Goal: Task Accomplishment & Management: Use online tool/utility

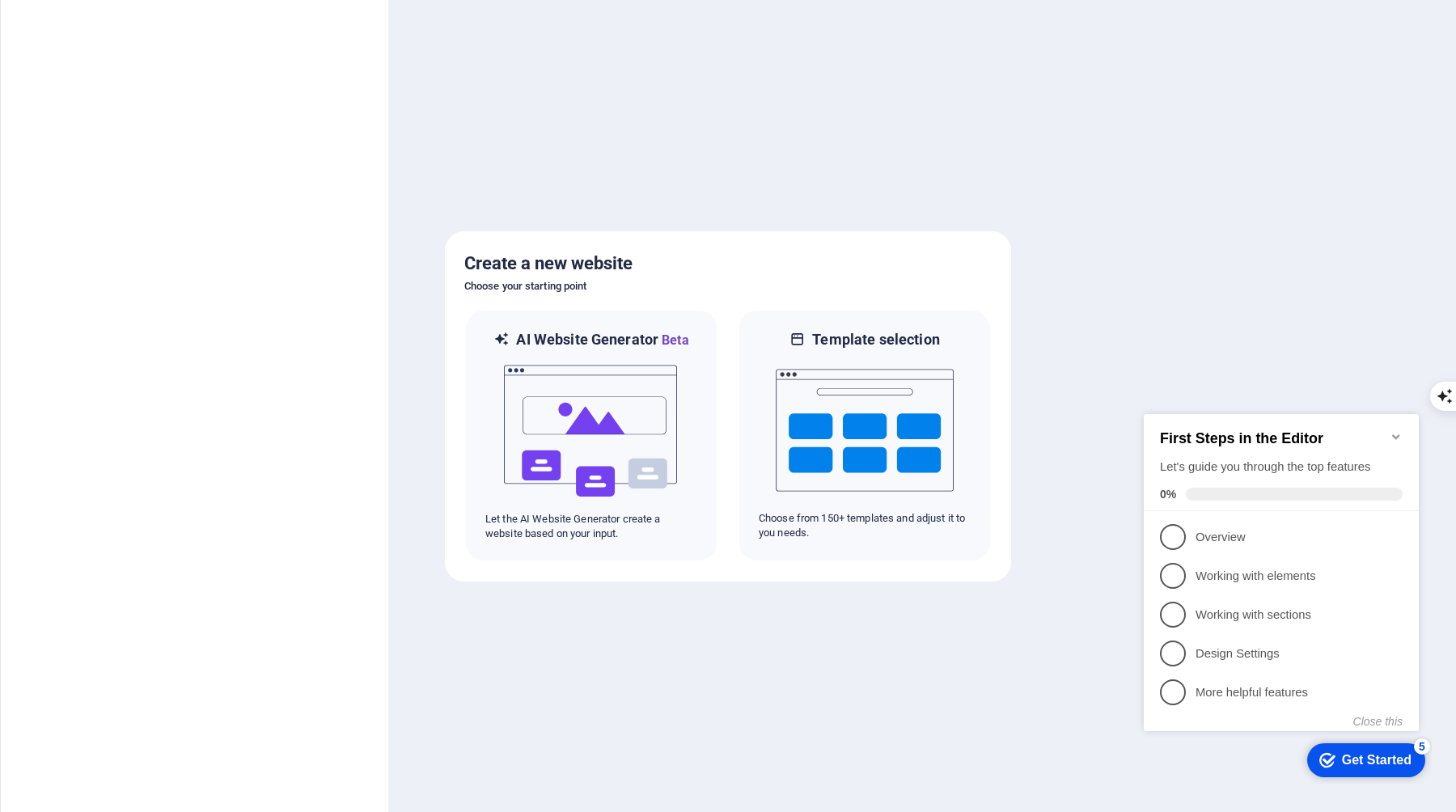
click at [1401, 430] on icon "Minimize checklist" at bounding box center [1396, 436] width 13 height 13
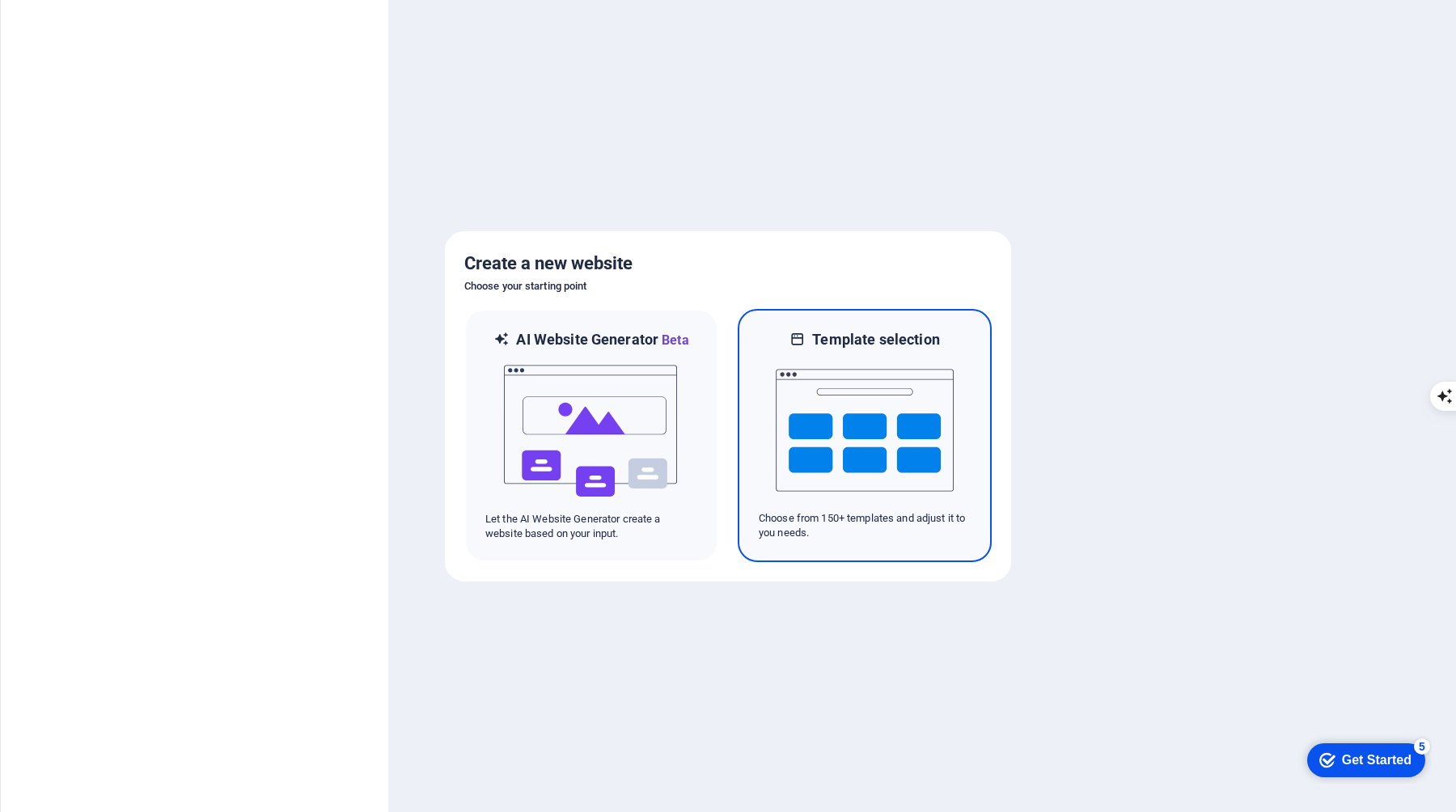
click at [855, 463] on img at bounding box center [864, 430] width 178 height 162
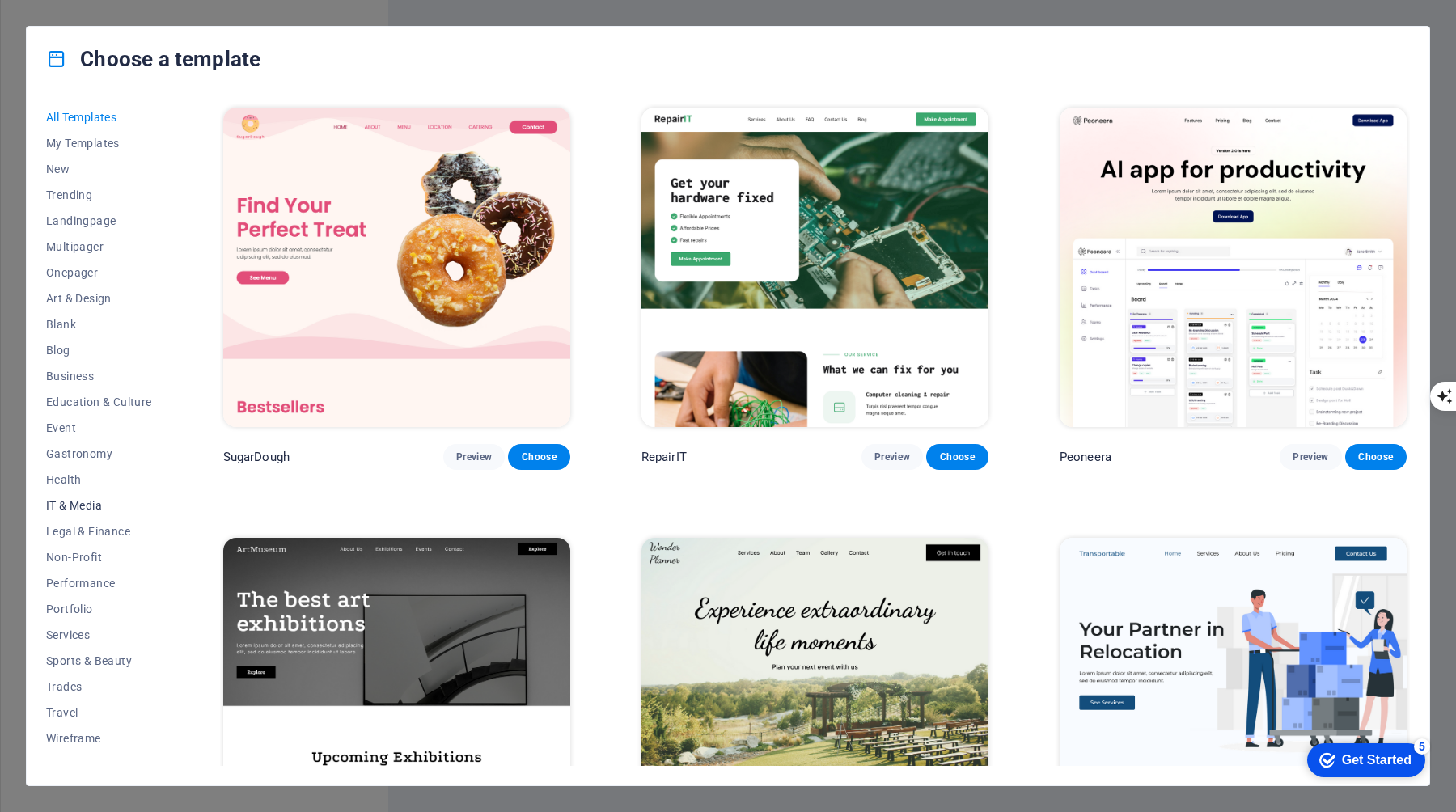
click at [95, 499] on span "IT & Media" at bounding box center [99, 504] width 106 height 13
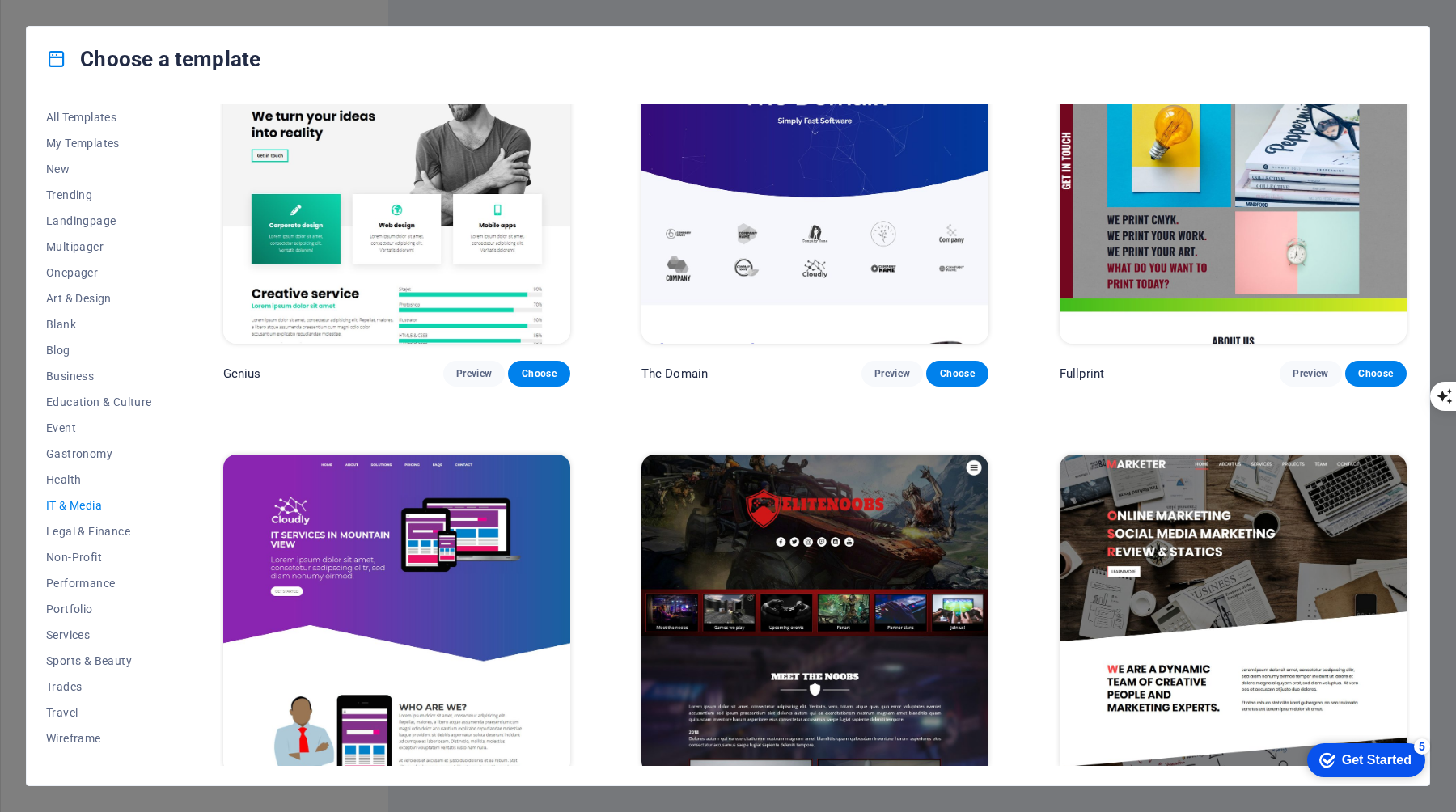
scroll to position [986, 0]
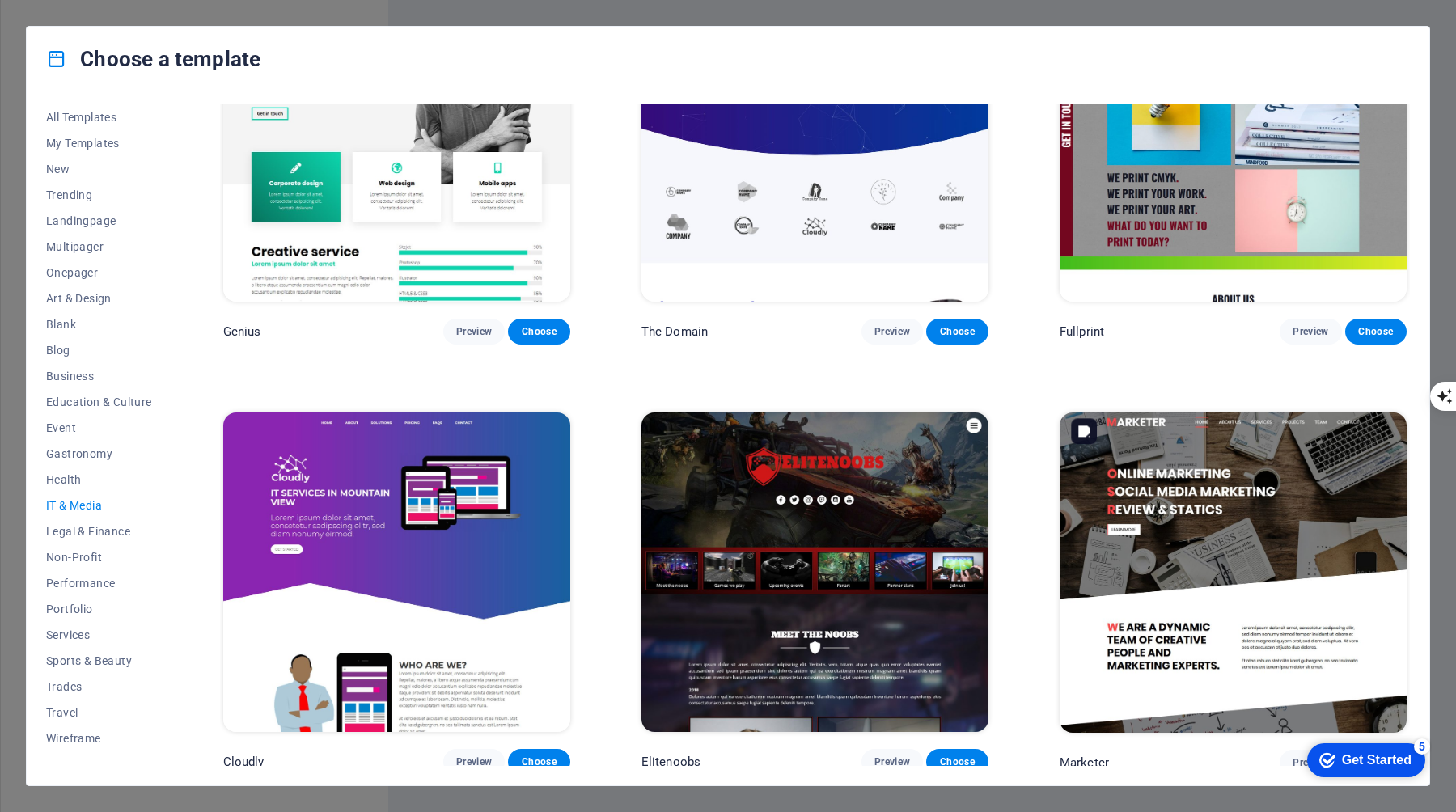
click at [1193, 573] on img at bounding box center [1233, 572] width 347 height 319
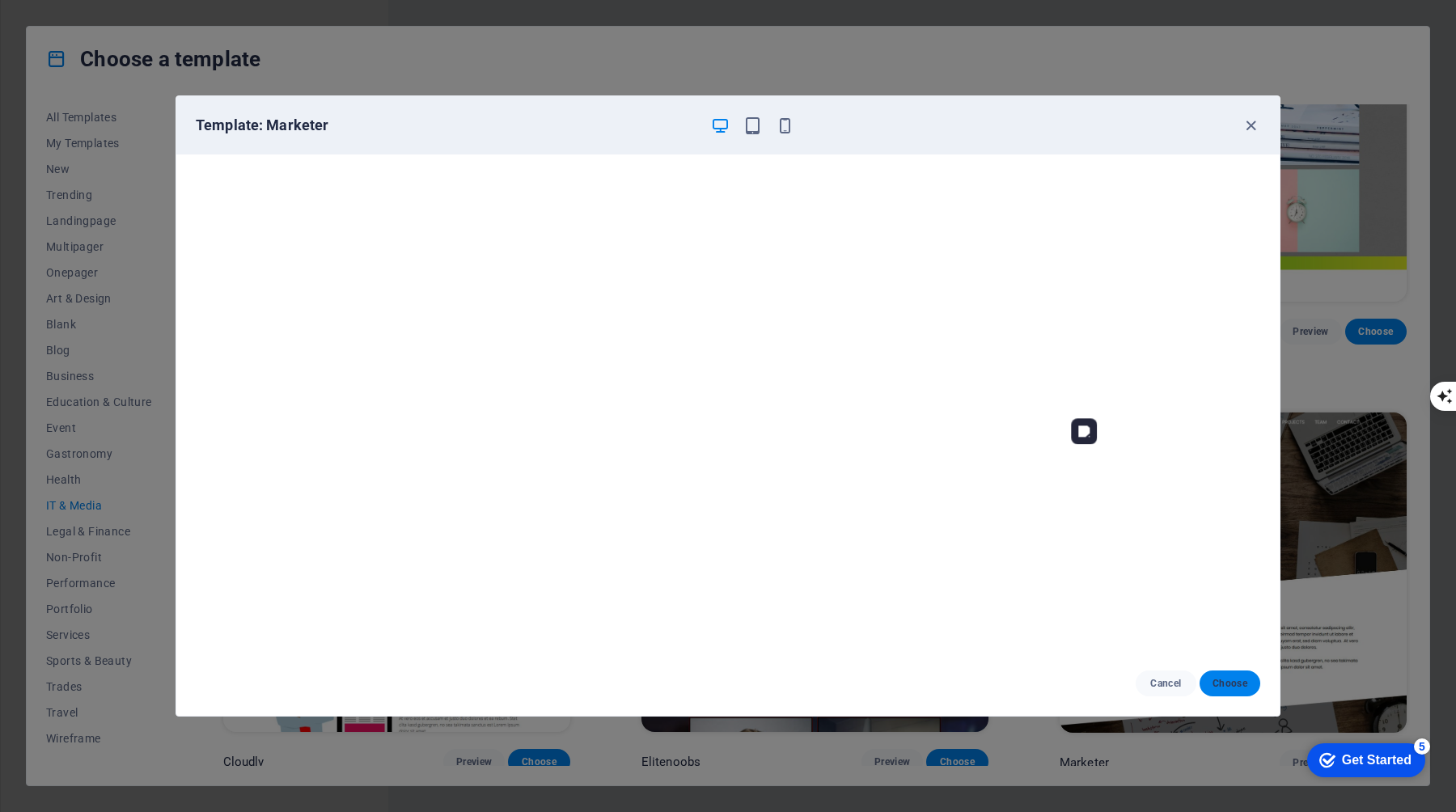
click at [1222, 683] on span "Choose" at bounding box center [1230, 683] width 34 height 13
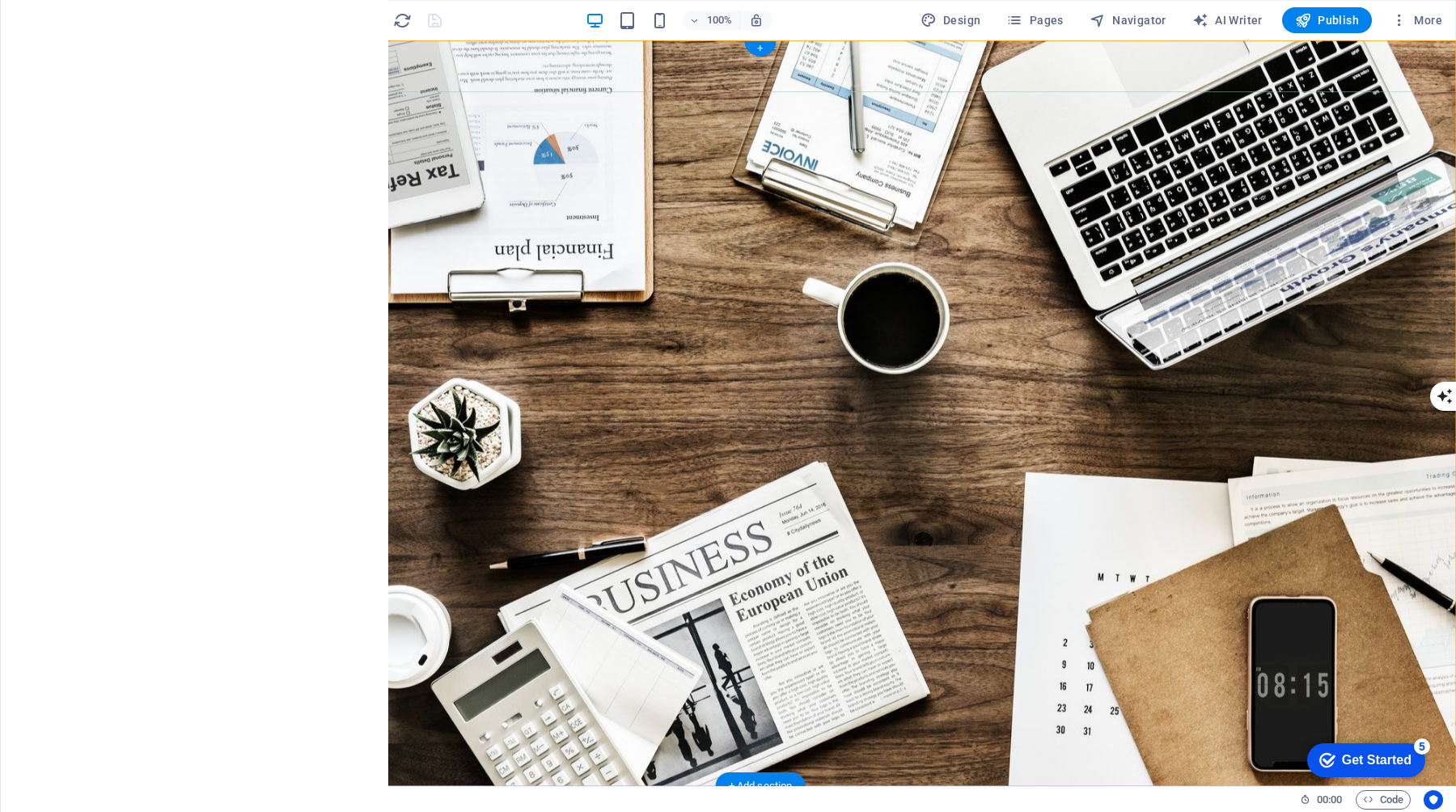
click at [484, 786] on div "Home About us Services Projects Team Contact" at bounding box center [760, 824] width 1391 height 76
click at [484, 799] on div at bounding box center [760, 810] width 764 height 24
click at [403, 49] on div "Logo" at bounding box center [406, 49] width 54 height 19
click at [394, 48] on icon at bounding box center [391, 49] width 13 height 19
click at [448, 47] on button at bounding box center [443, 49] width 19 height 19
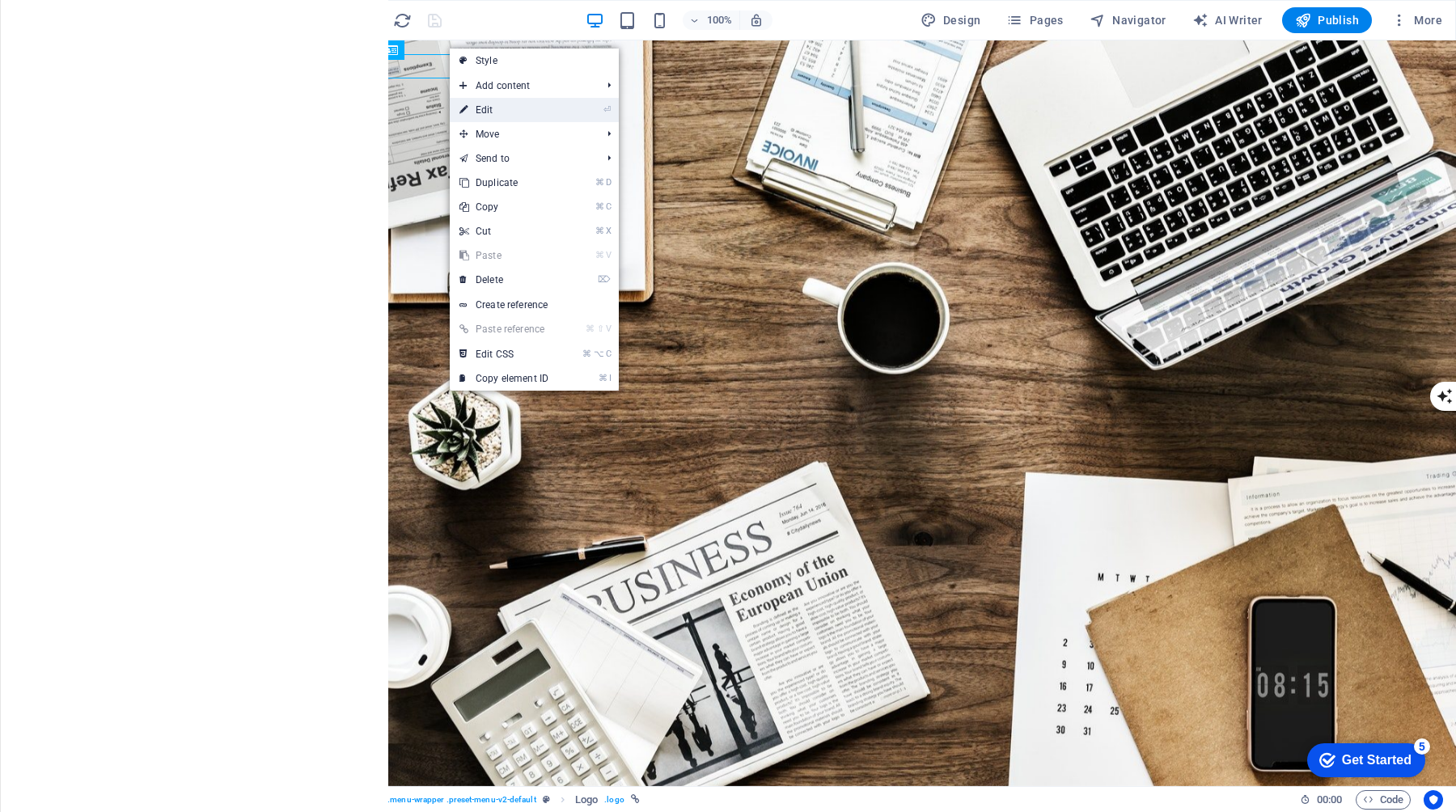
click at [531, 108] on link "⏎ Edit" at bounding box center [504, 110] width 108 height 24
select select "px"
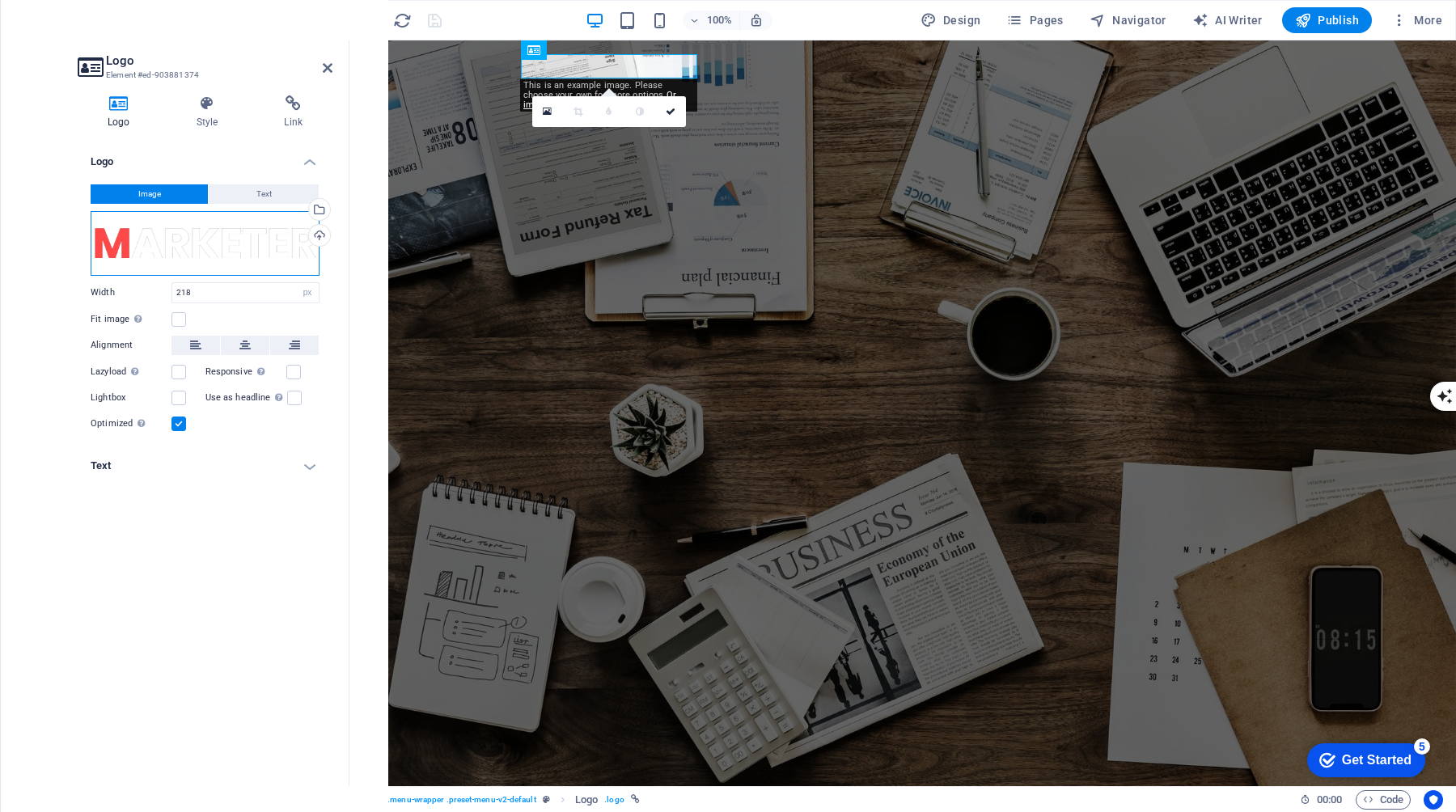
click at [190, 254] on div "Drag files here, click to choose files or select files from Files or our free s…" at bounding box center [205, 243] width 229 height 65
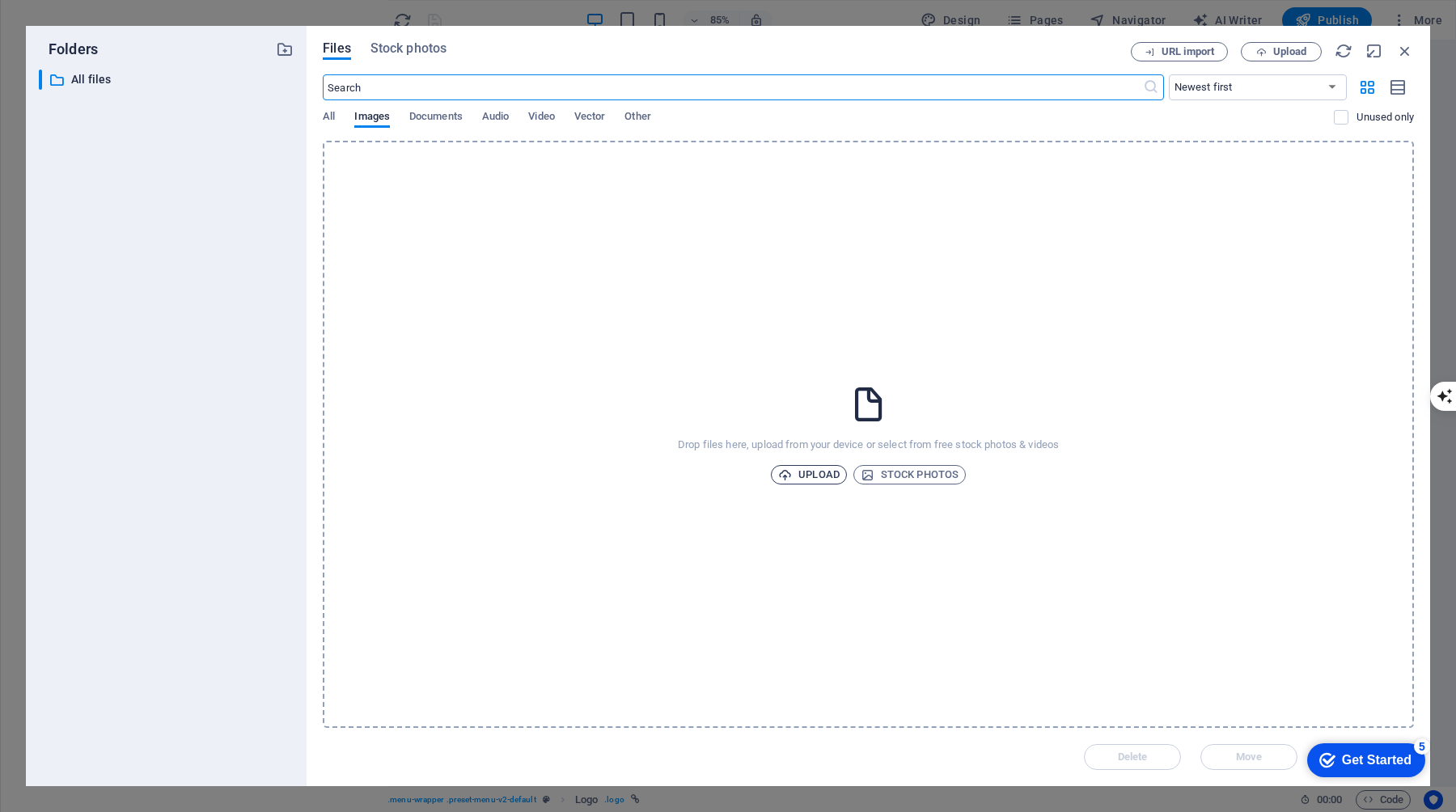
click at [790, 467] on span "Upload" at bounding box center [808, 474] width 61 height 19
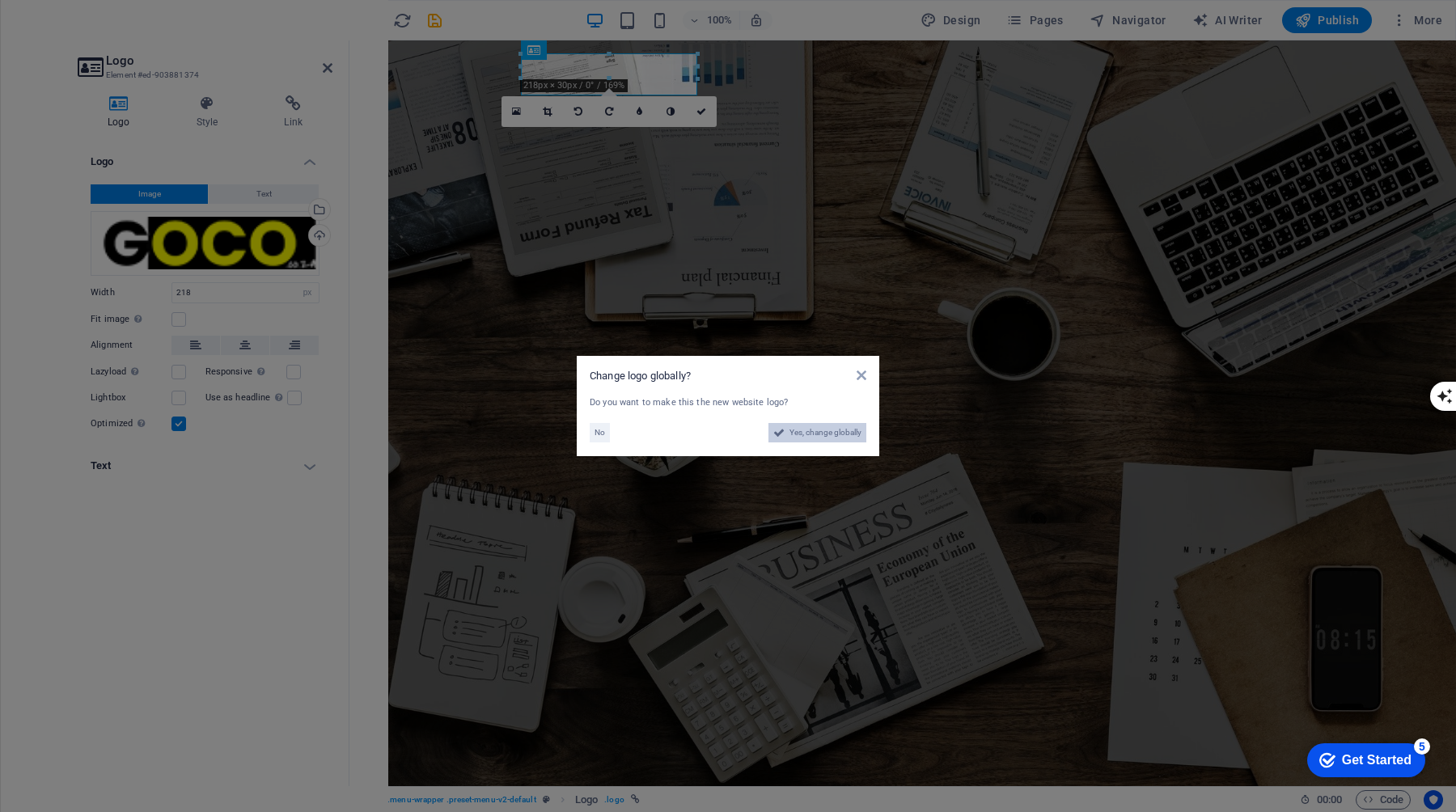
click at [806, 432] on span "Yes, change globally" at bounding box center [826, 432] width 72 height 19
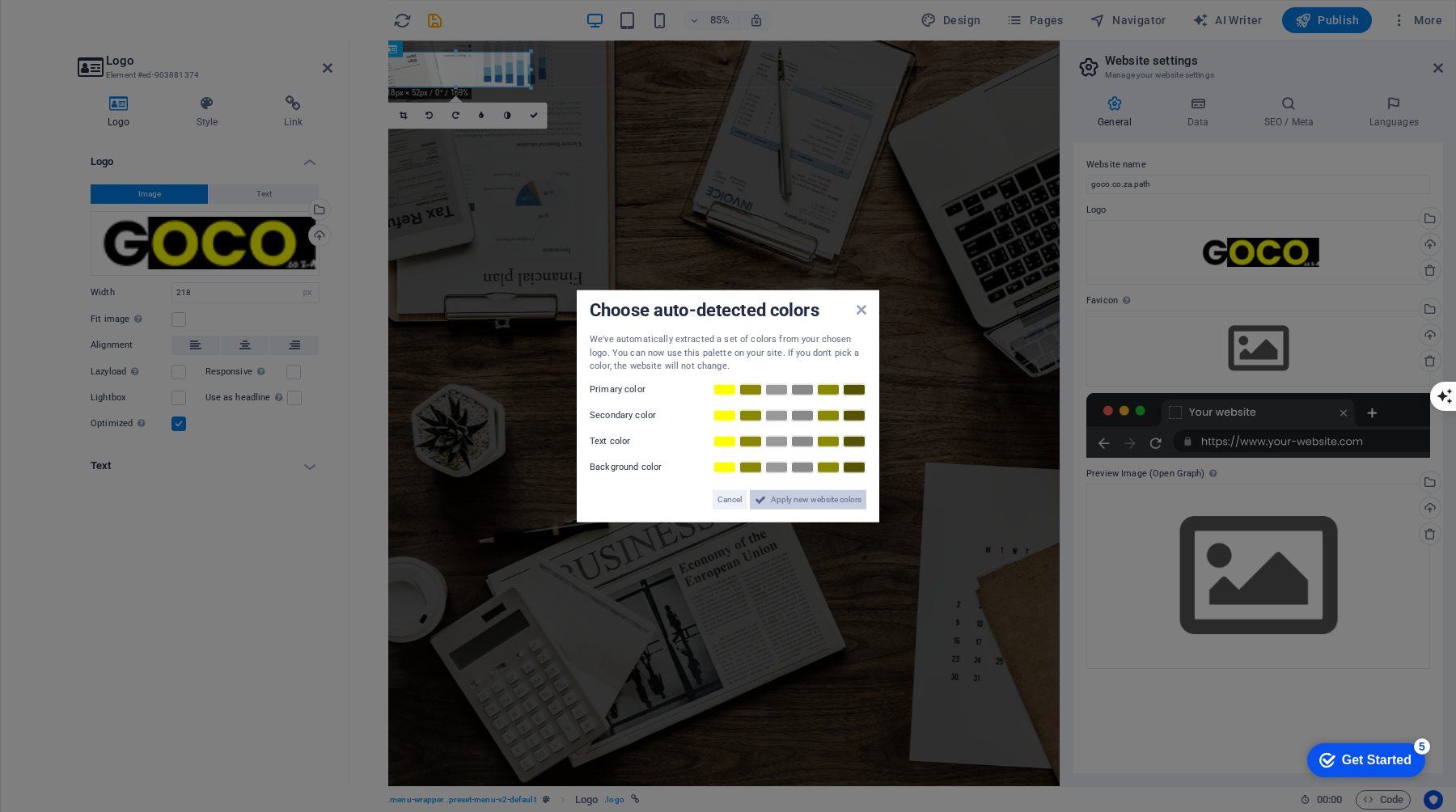
click at [797, 503] on span "Apply new website colors" at bounding box center [816, 499] width 91 height 19
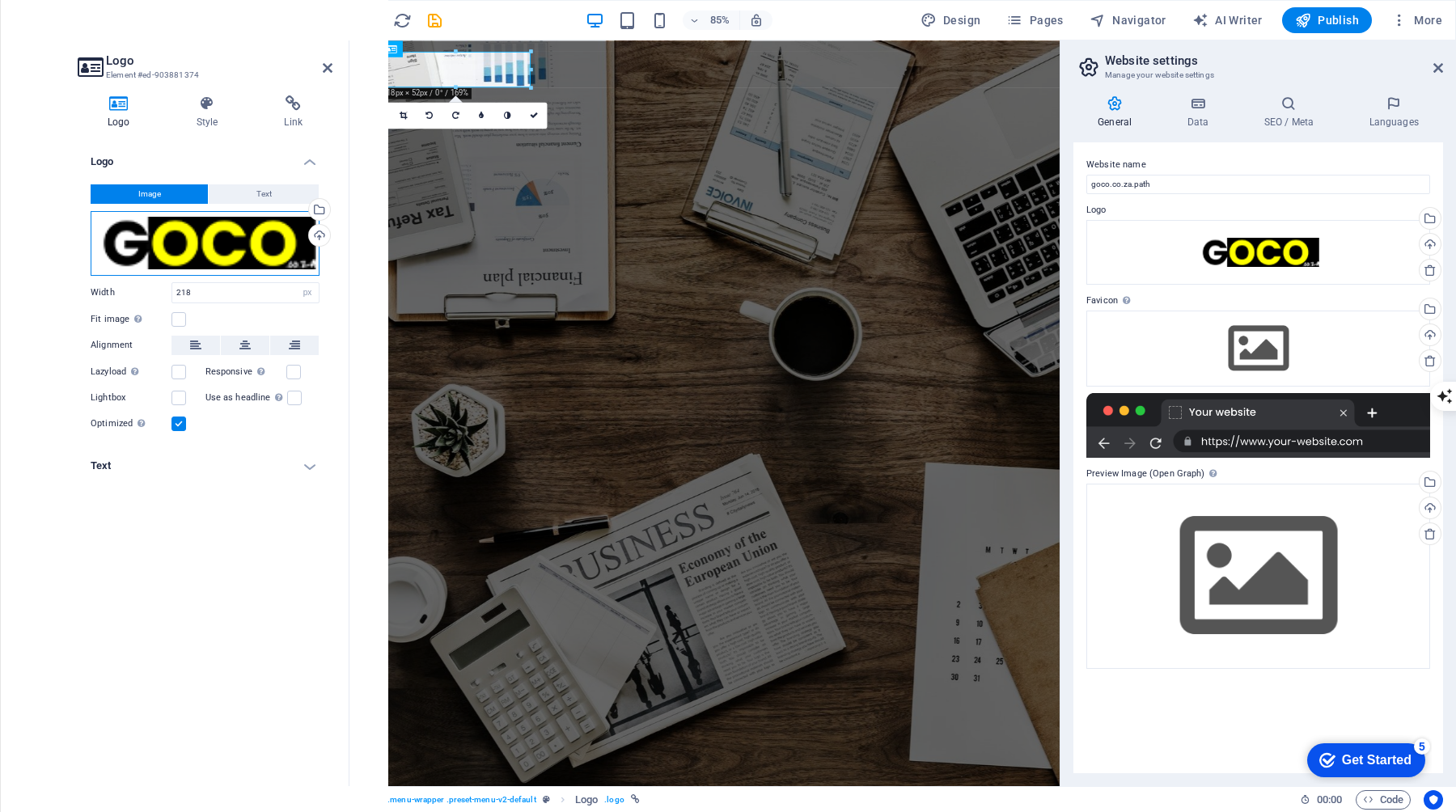
click at [207, 252] on div "Drag files here, click to choose files or select files from Files or our free s…" at bounding box center [205, 243] width 229 height 65
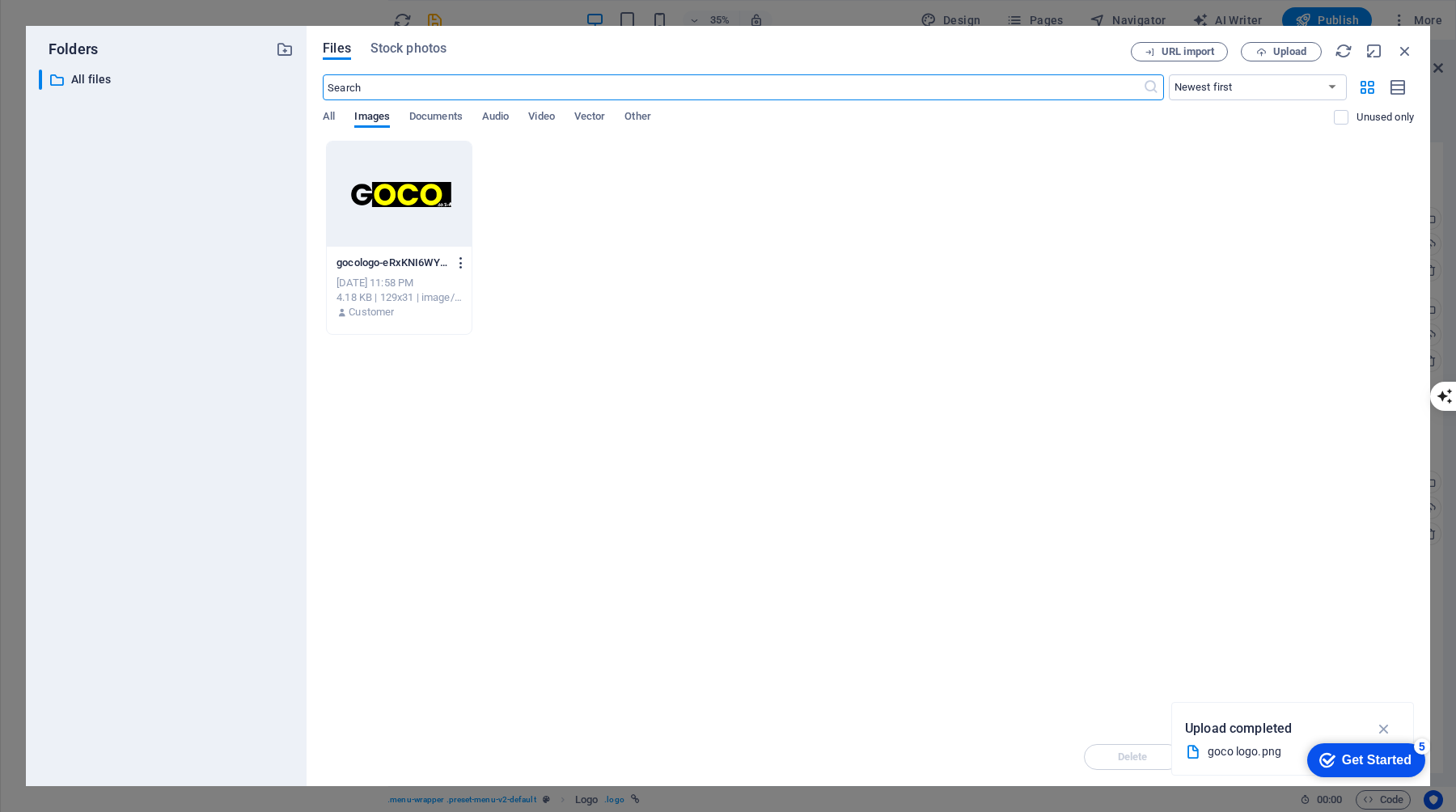
click at [462, 266] on icon "button" at bounding box center [461, 262] width 15 height 14
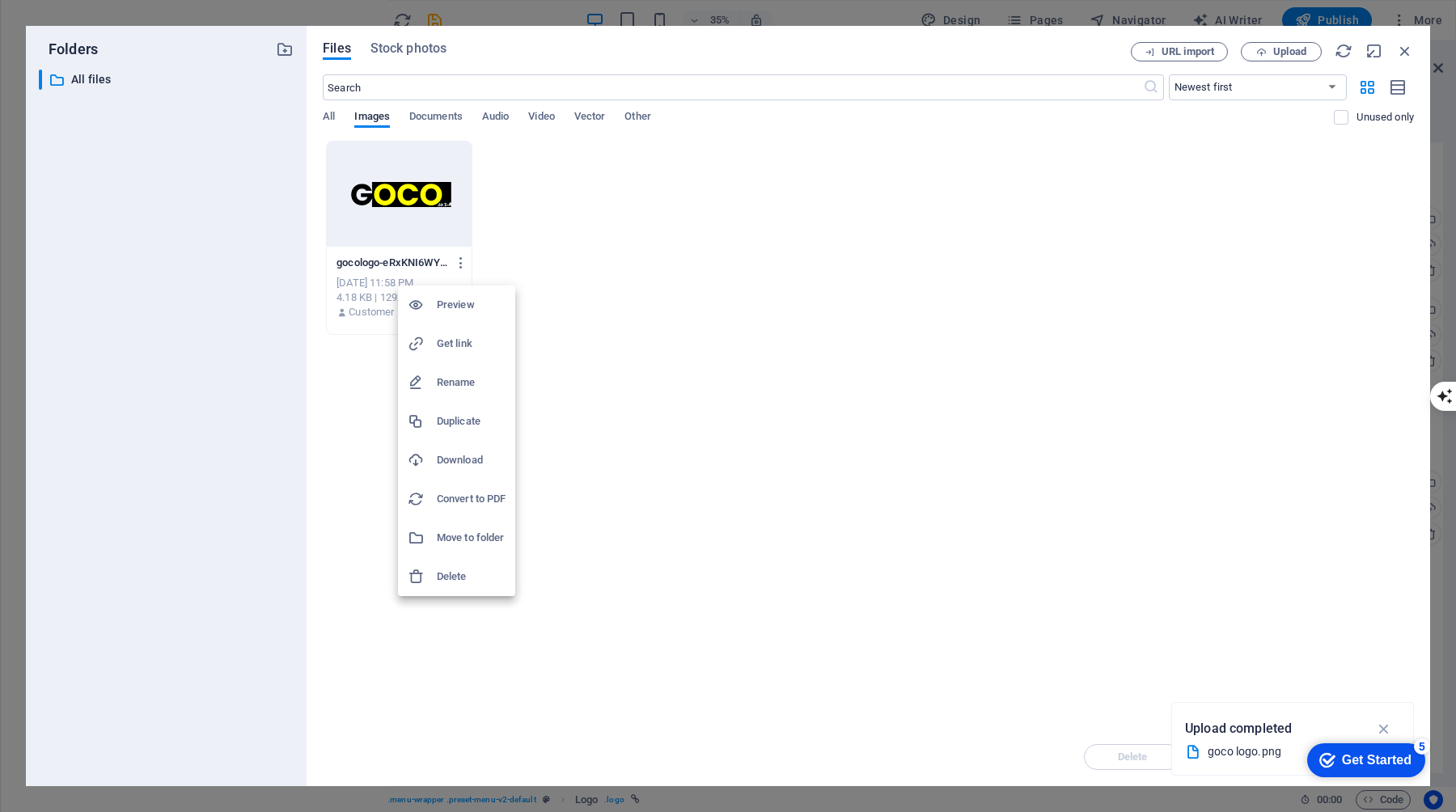
click at [447, 582] on h6 "Delete" at bounding box center [471, 576] width 69 height 19
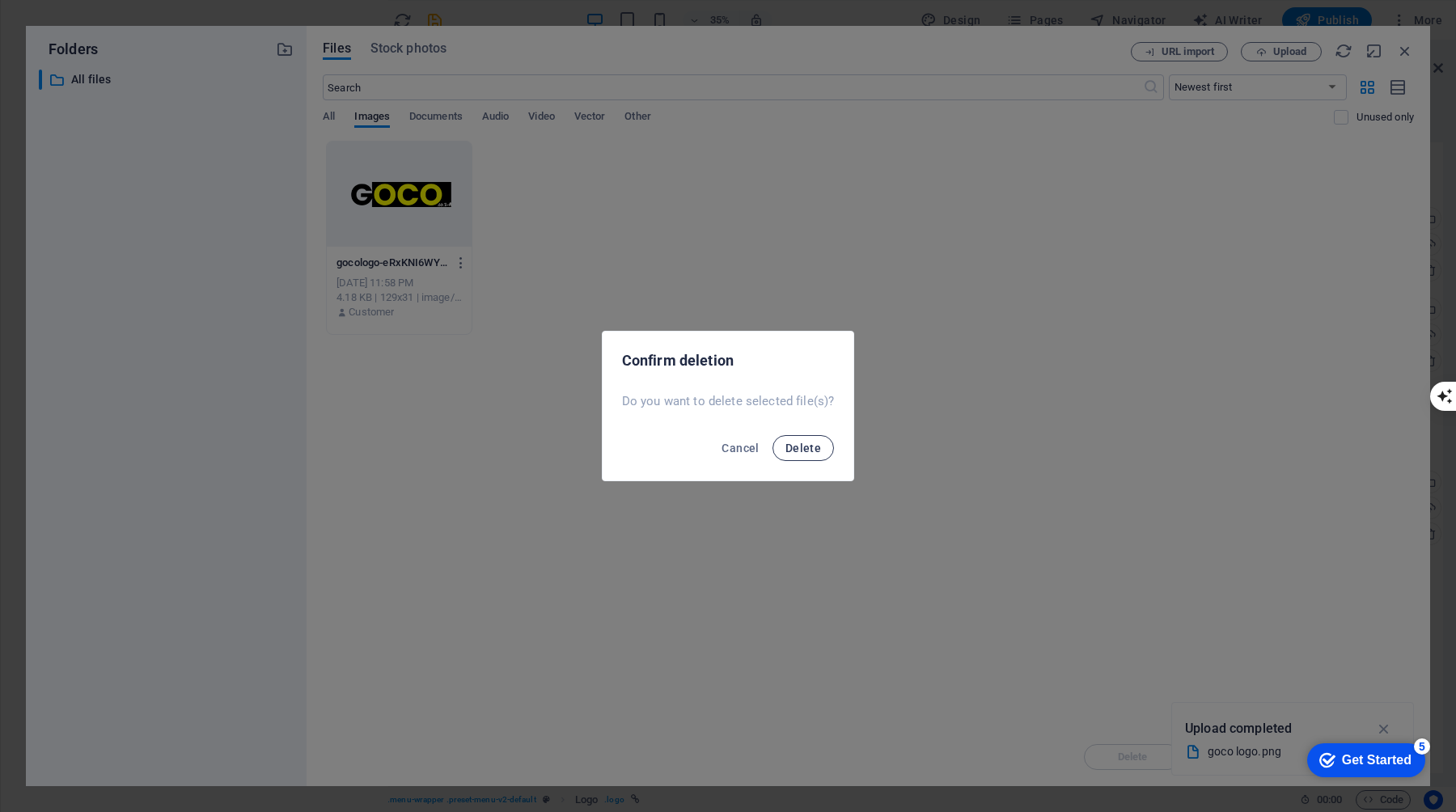
click at [798, 453] on button "Delete" at bounding box center [803, 447] width 61 height 26
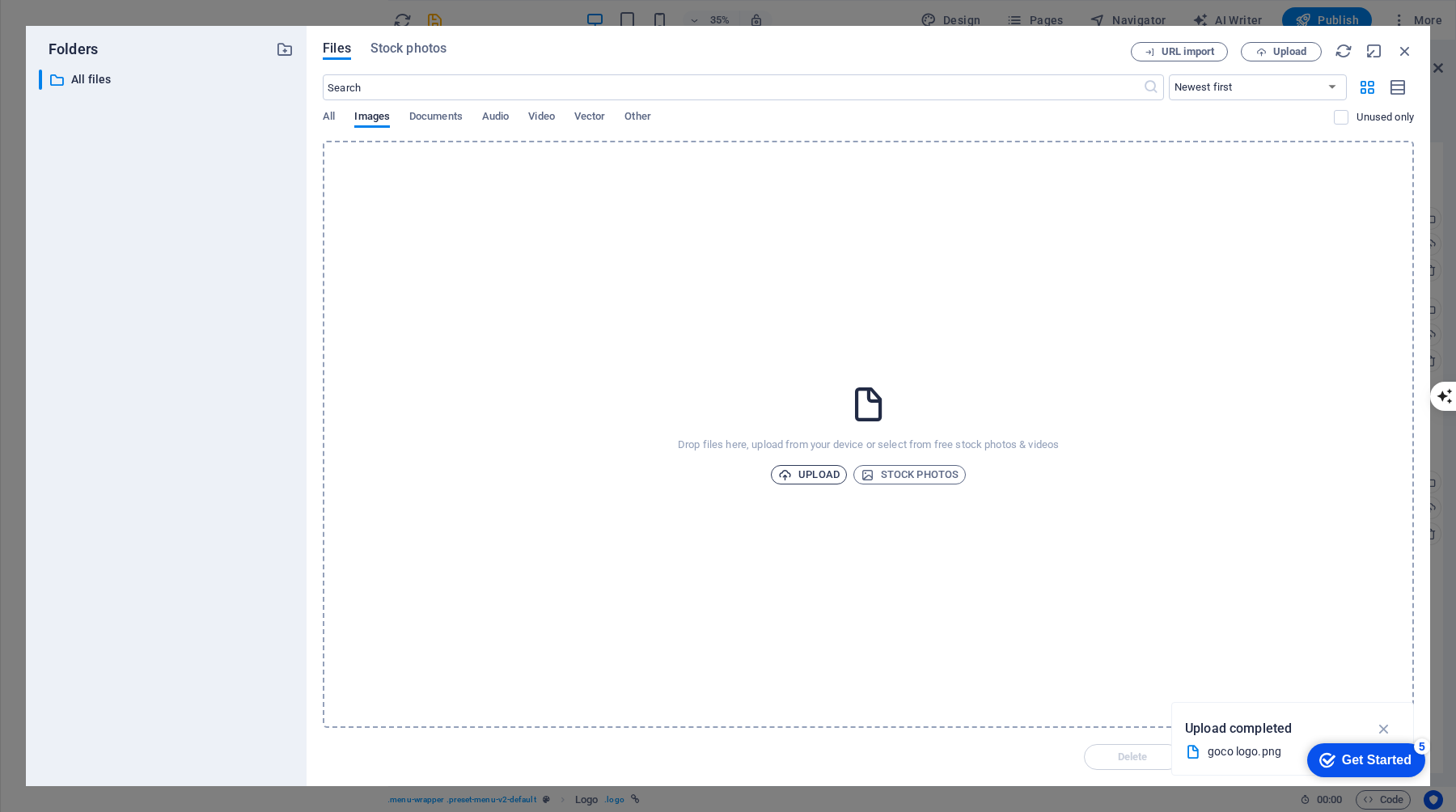
click at [821, 478] on span "Upload" at bounding box center [808, 474] width 61 height 19
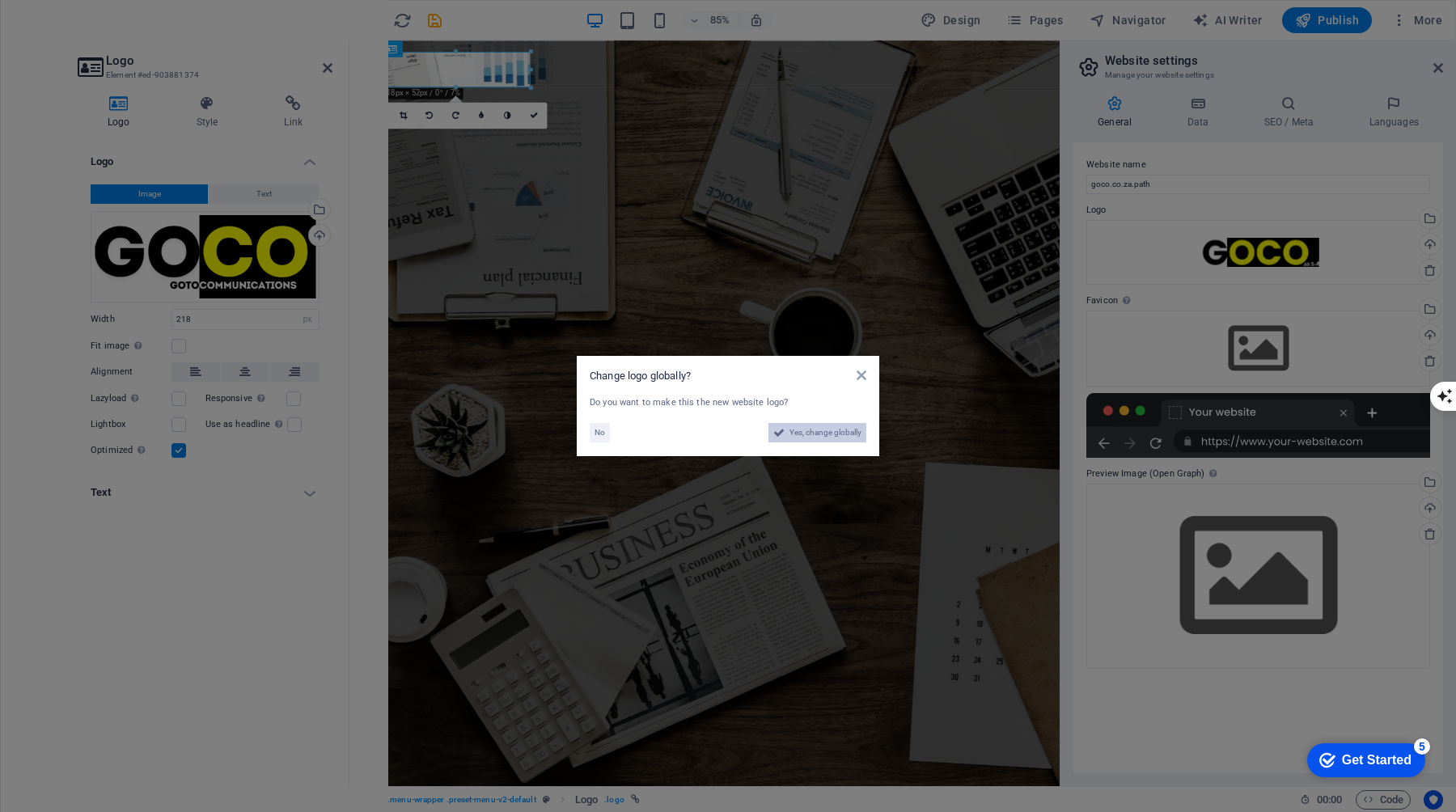
click at [833, 429] on span "Yes, change globally" at bounding box center [826, 432] width 72 height 19
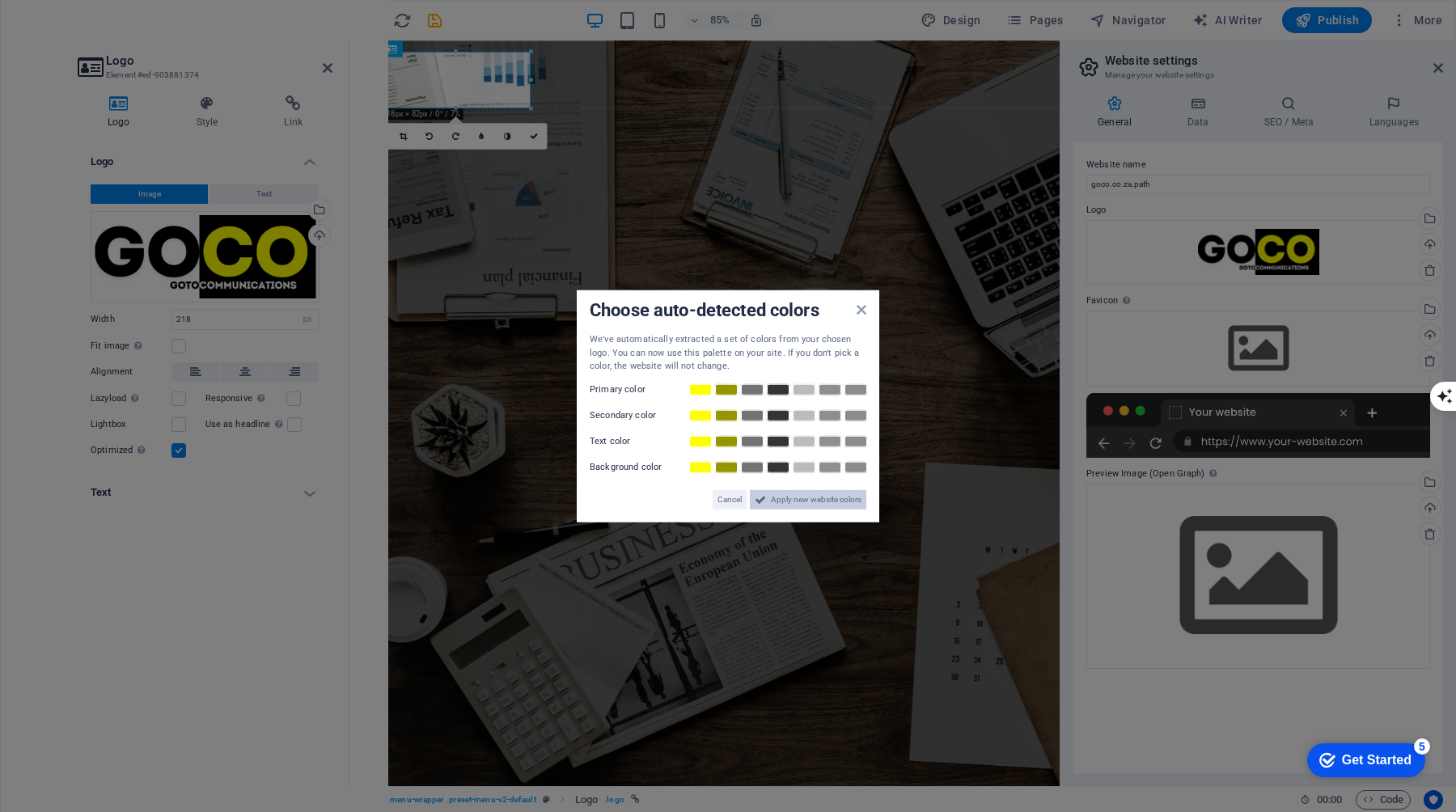
click at [826, 497] on span "Apply new website colors" at bounding box center [816, 499] width 91 height 19
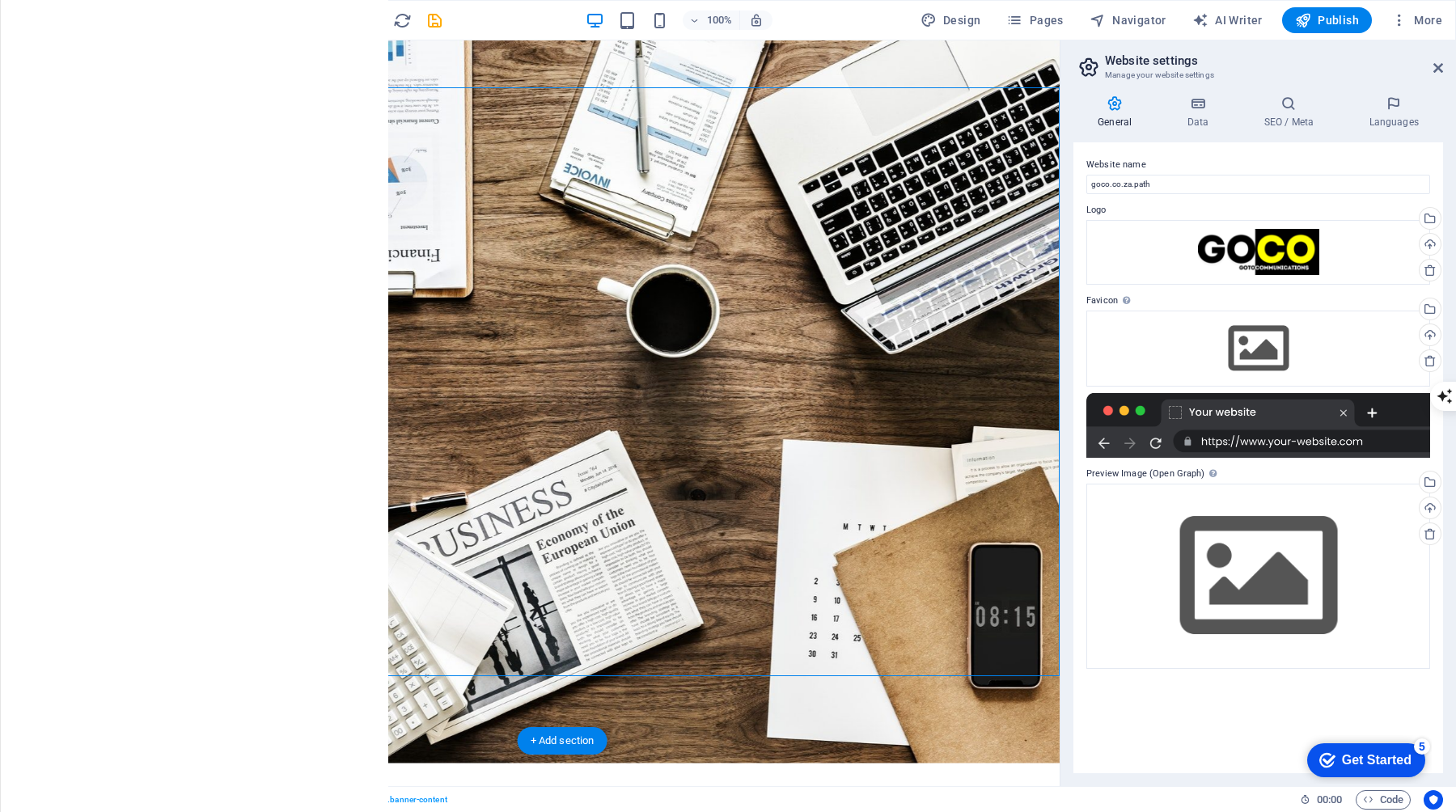
scroll to position [45, 0]
click at [1272, 349] on div "Drag files here, click to choose files or select files from Files or our free s…" at bounding box center [1258, 349] width 344 height 76
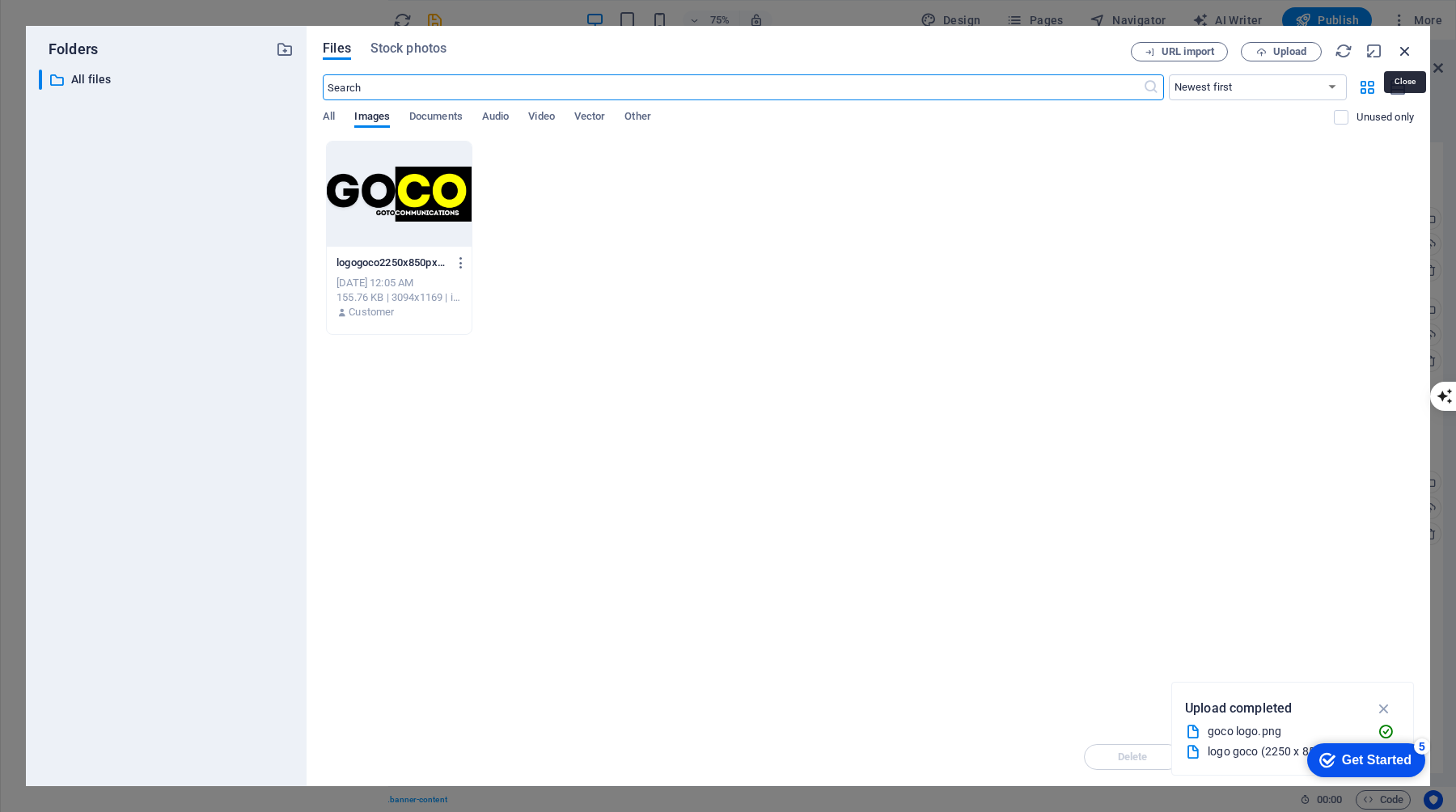
click at [1412, 49] on icon "button" at bounding box center [1405, 50] width 18 height 18
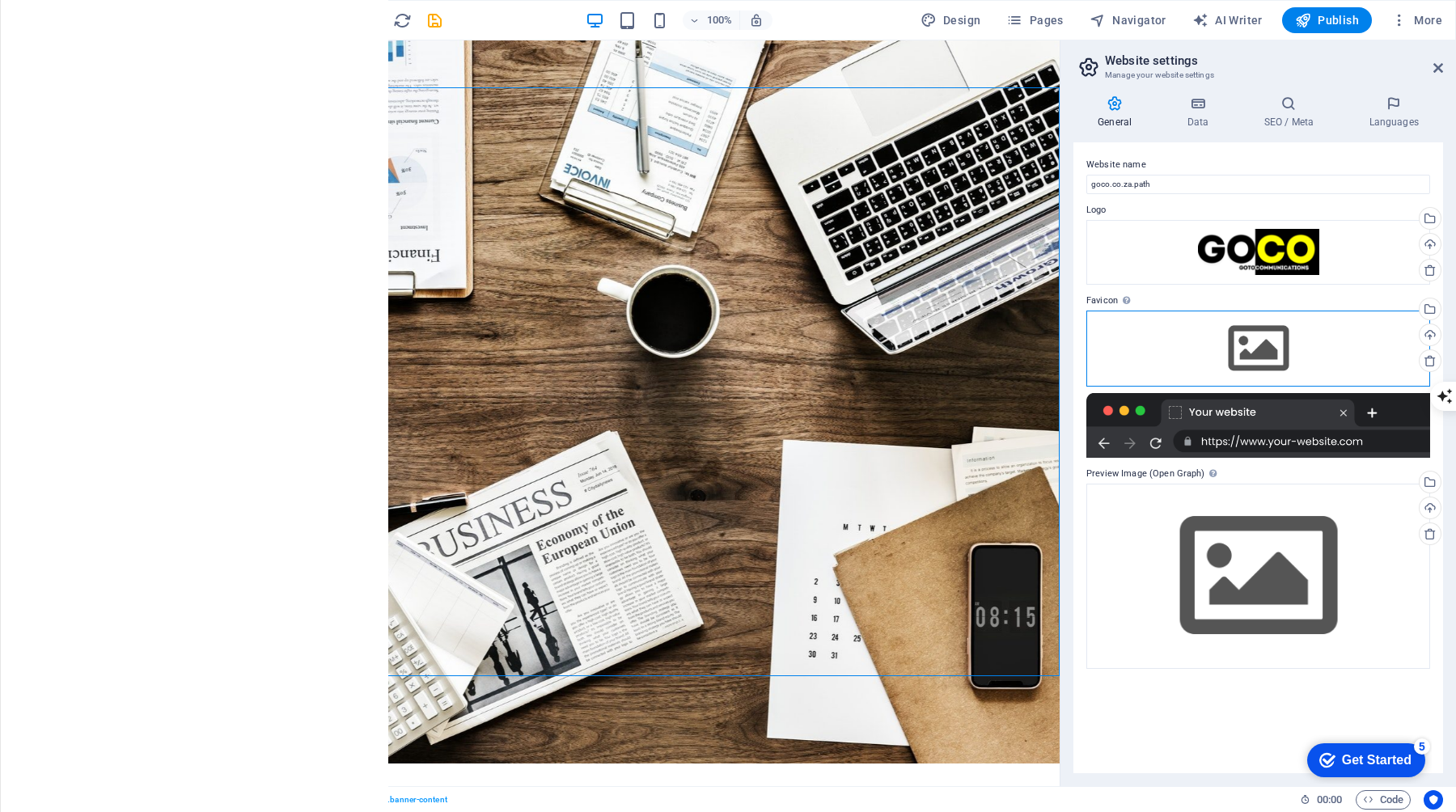
click at [1250, 335] on div "Drag files here, click to choose files or select files from Files or our free s…" at bounding box center [1258, 349] width 344 height 76
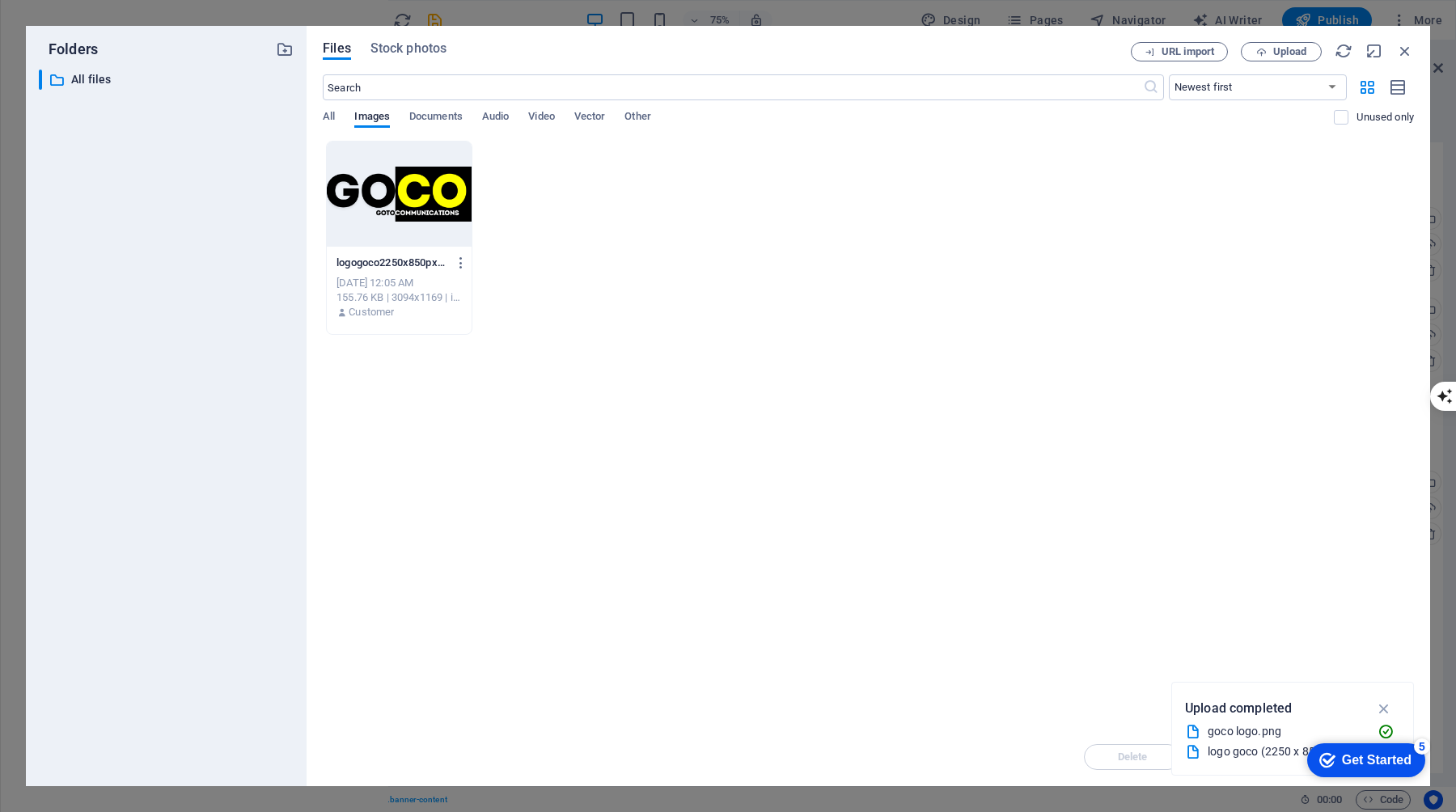
click at [1013, 427] on div "Drop files here to upload them instantly logogoco2250x850px-RlDrx309mOvBtREl8qt…" at bounding box center [868, 434] width 1091 height 587
click at [1379, 711] on icon "button" at bounding box center [1384, 708] width 18 height 18
click at [1298, 43] on button "Upload" at bounding box center [1281, 51] width 80 height 19
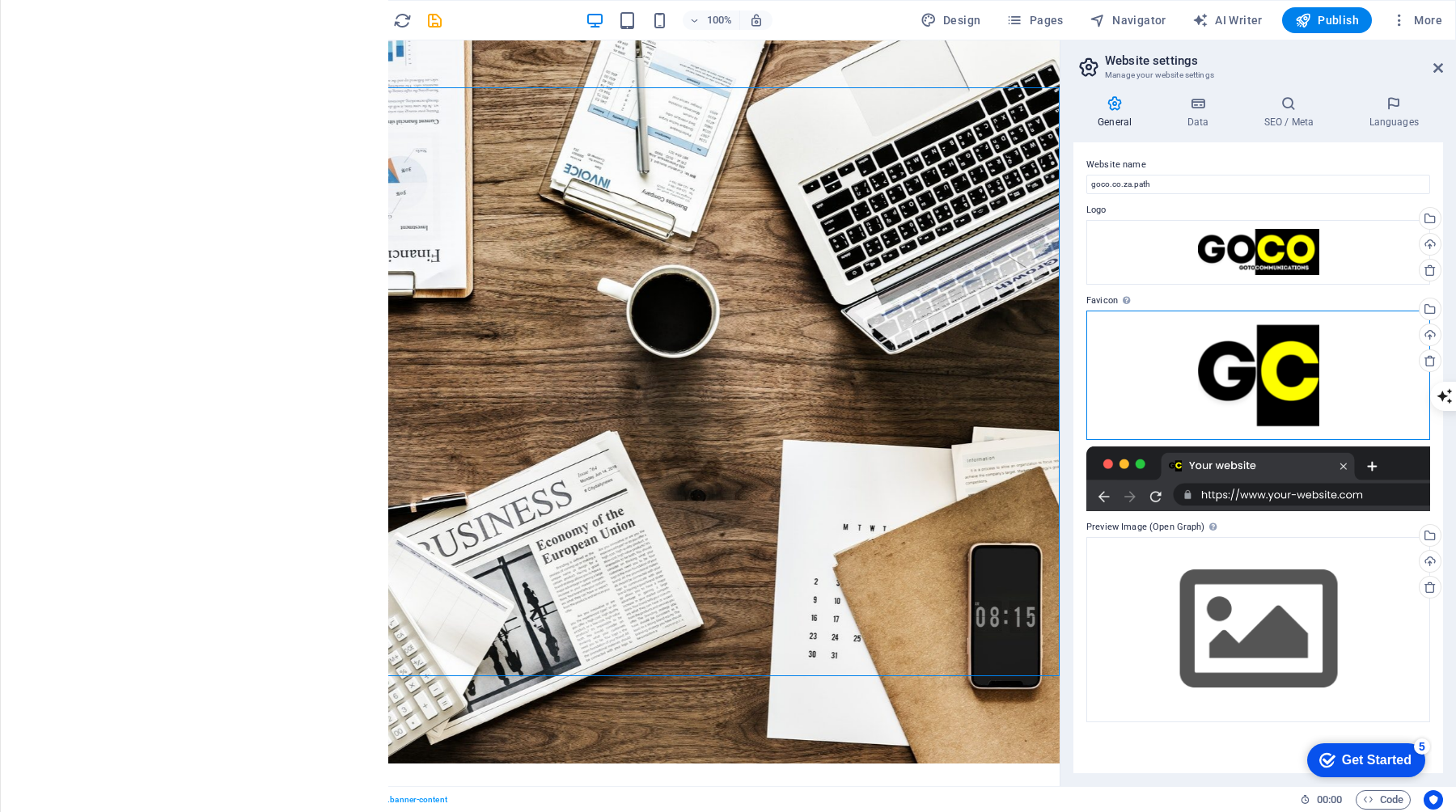
click at [1155, 367] on div "Drag files here, click to choose files or select files from Files or our free s…" at bounding box center [1258, 375] width 344 height 129
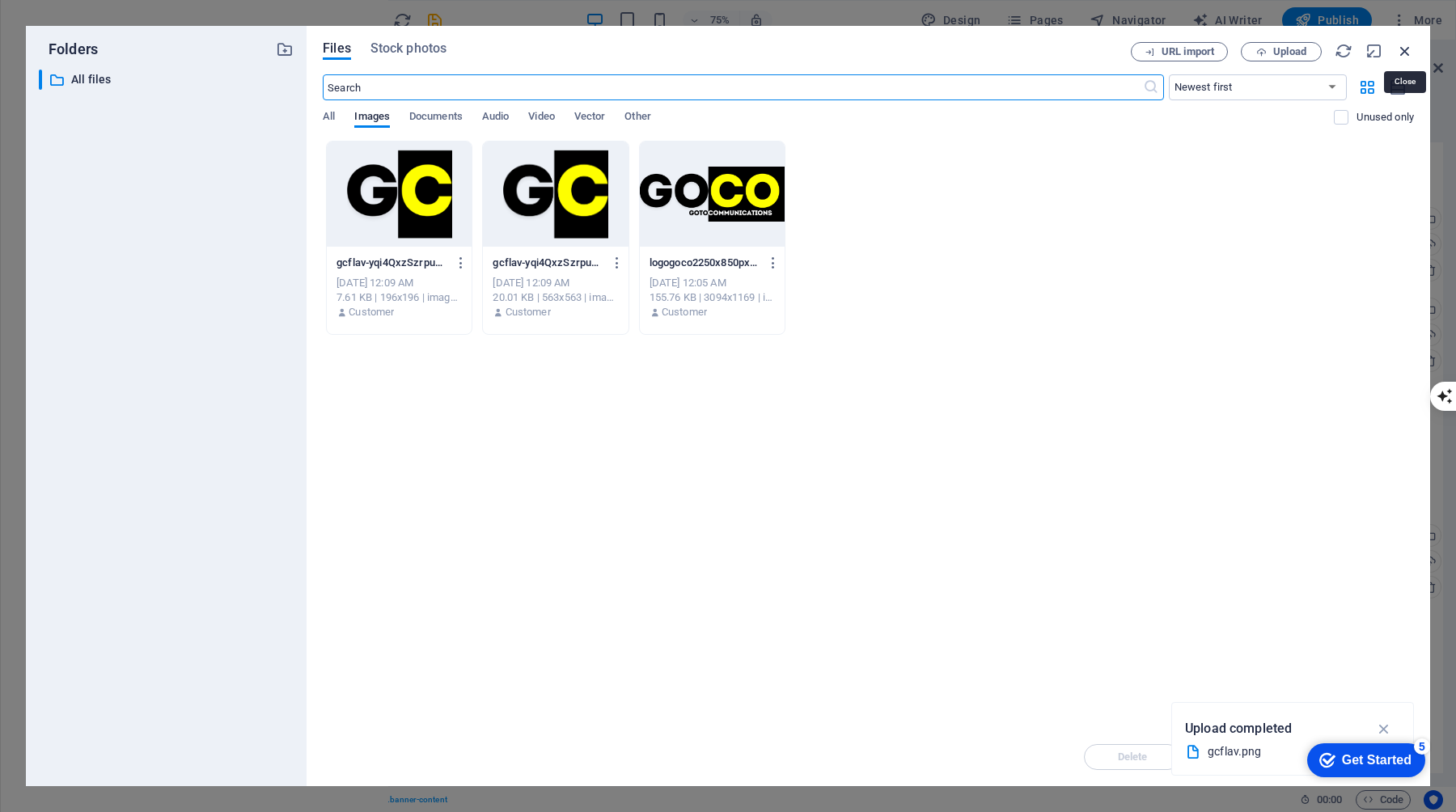
click at [1412, 54] on icon "button" at bounding box center [1405, 50] width 18 height 18
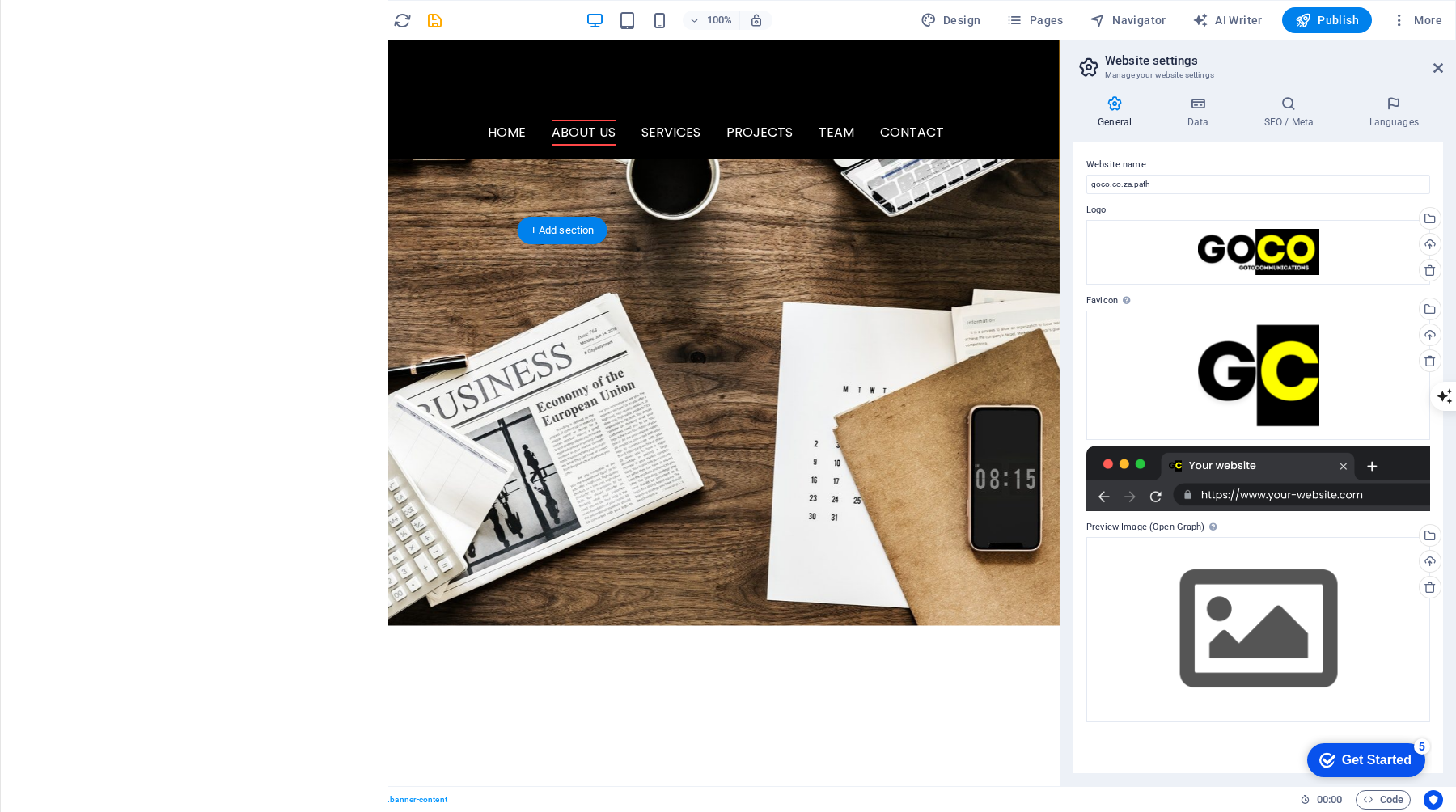
scroll to position [0, 0]
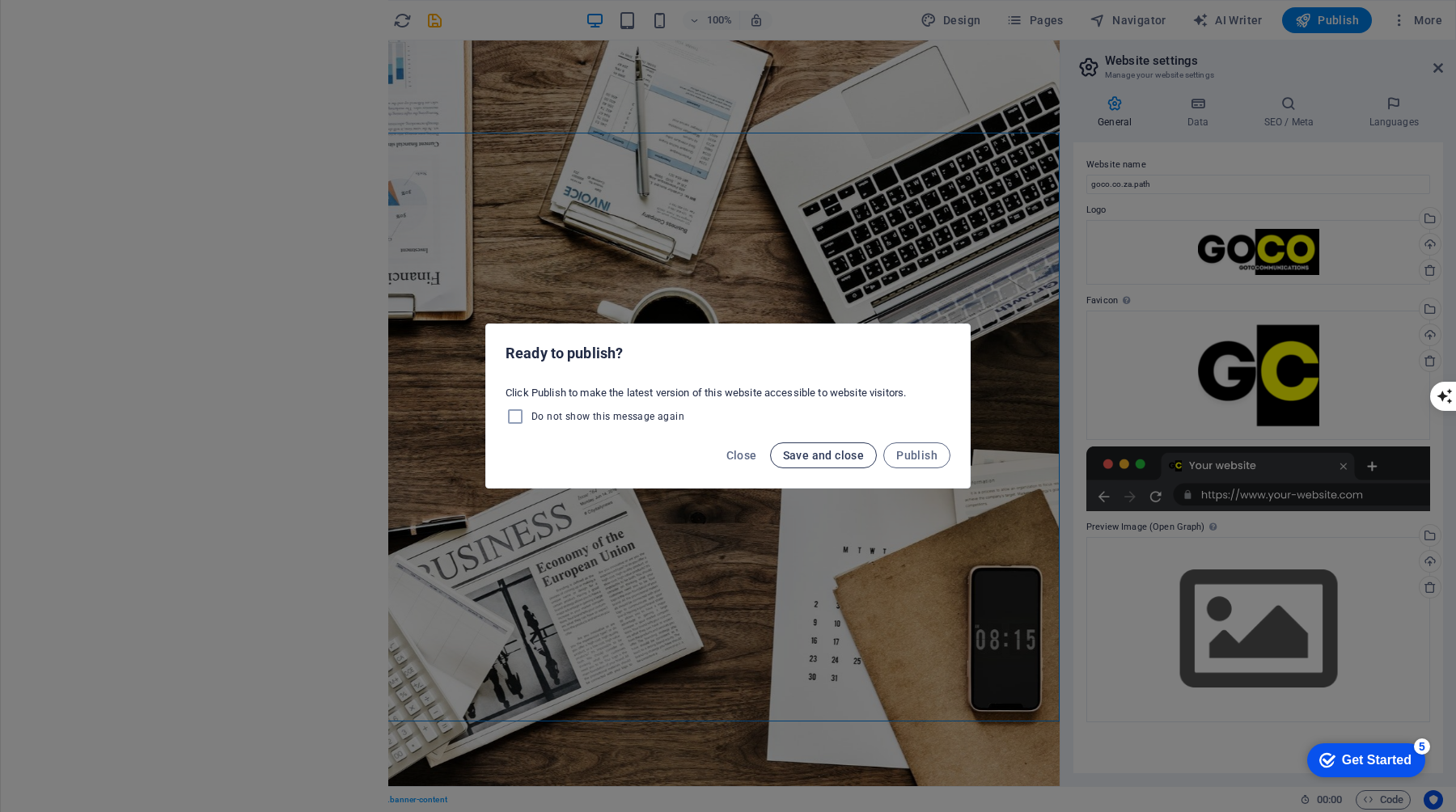
click at [842, 453] on span "Save and close" at bounding box center [823, 455] width 81 height 13
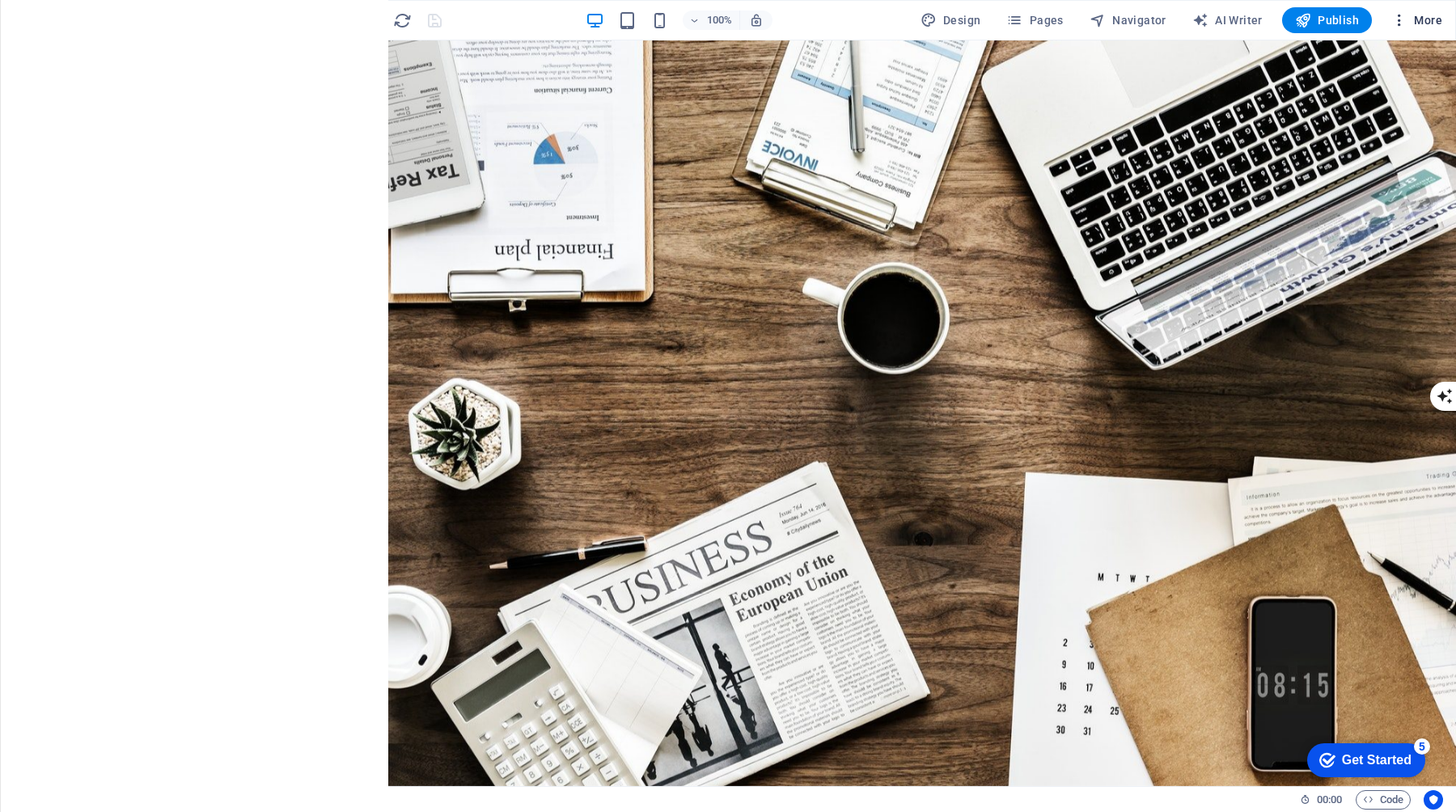
click at [1402, 21] on icon "button" at bounding box center [1399, 19] width 16 height 16
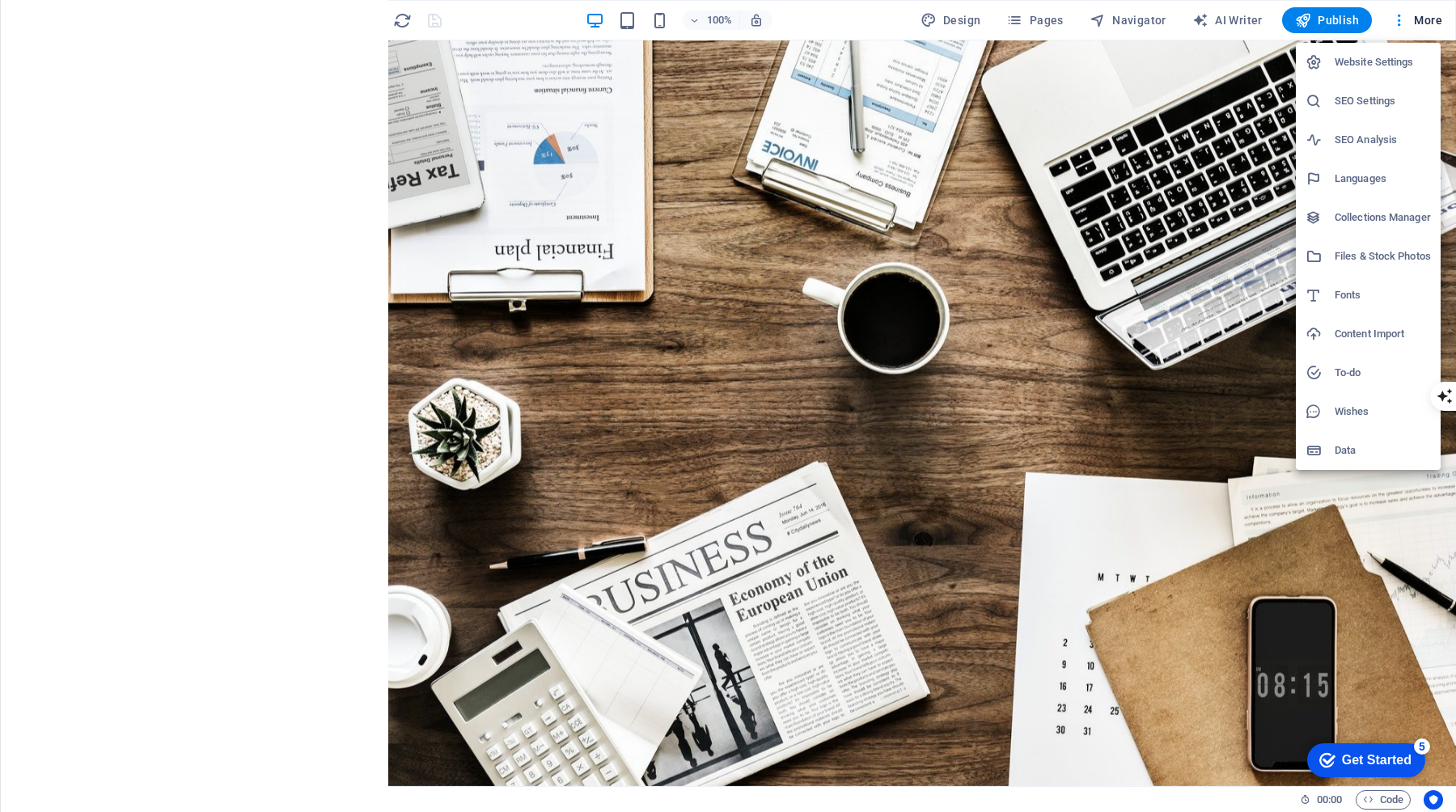
click at [1416, 22] on div at bounding box center [728, 406] width 1456 height 812
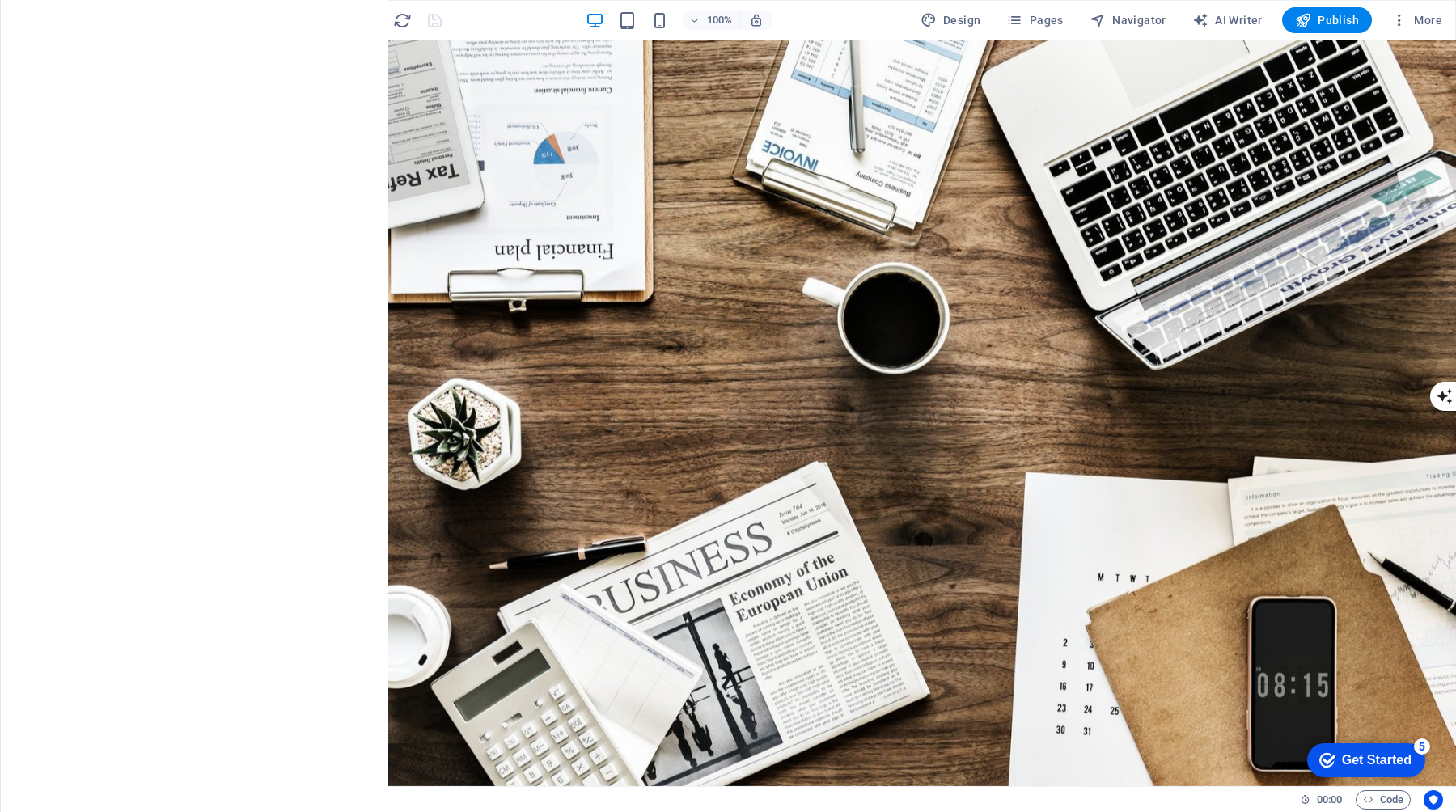
click at [1425, 22] on span "More" at bounding box center [1417, 19] width 51 height 16
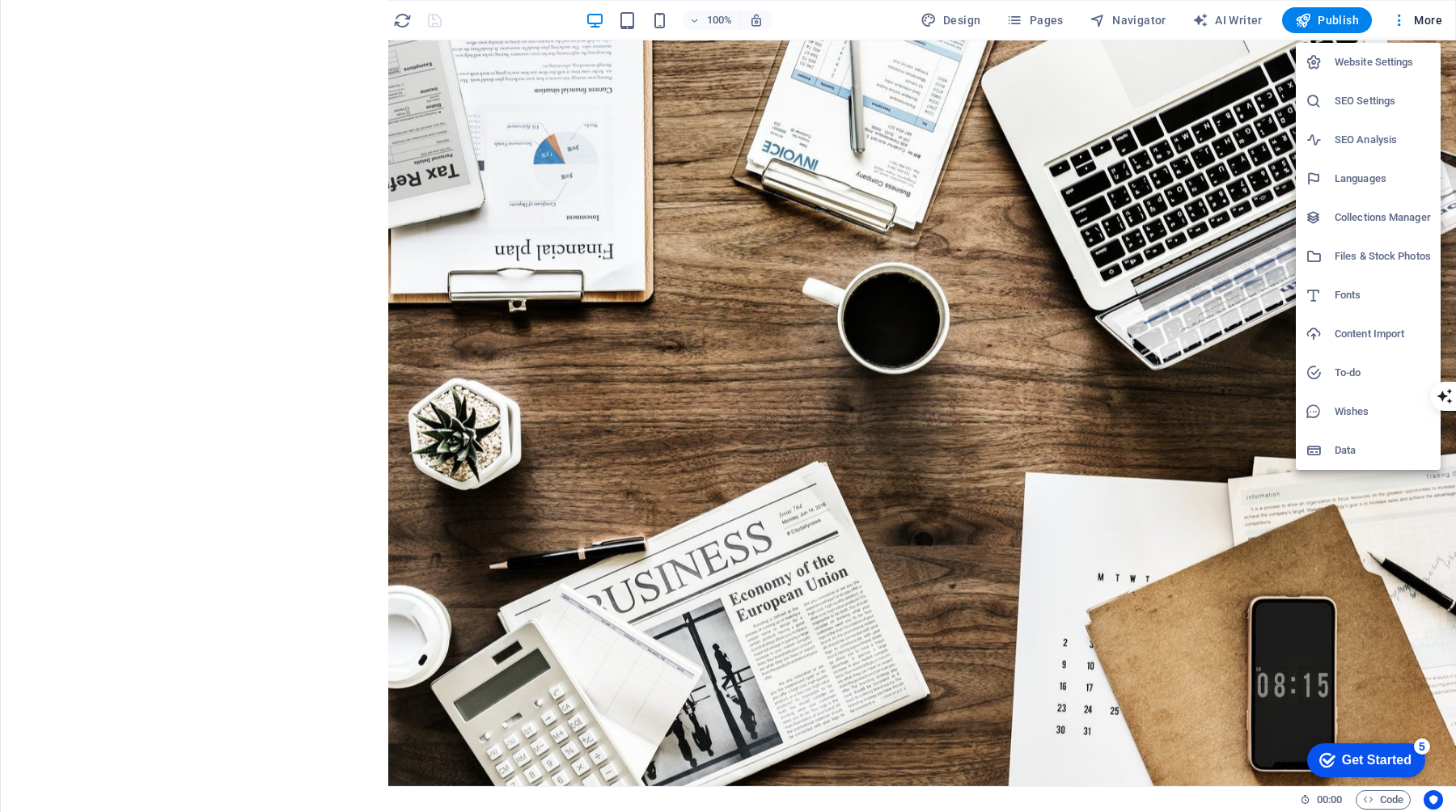
click at [1424, 23] on div at bounding box center [728, 406] width 1456 height 812
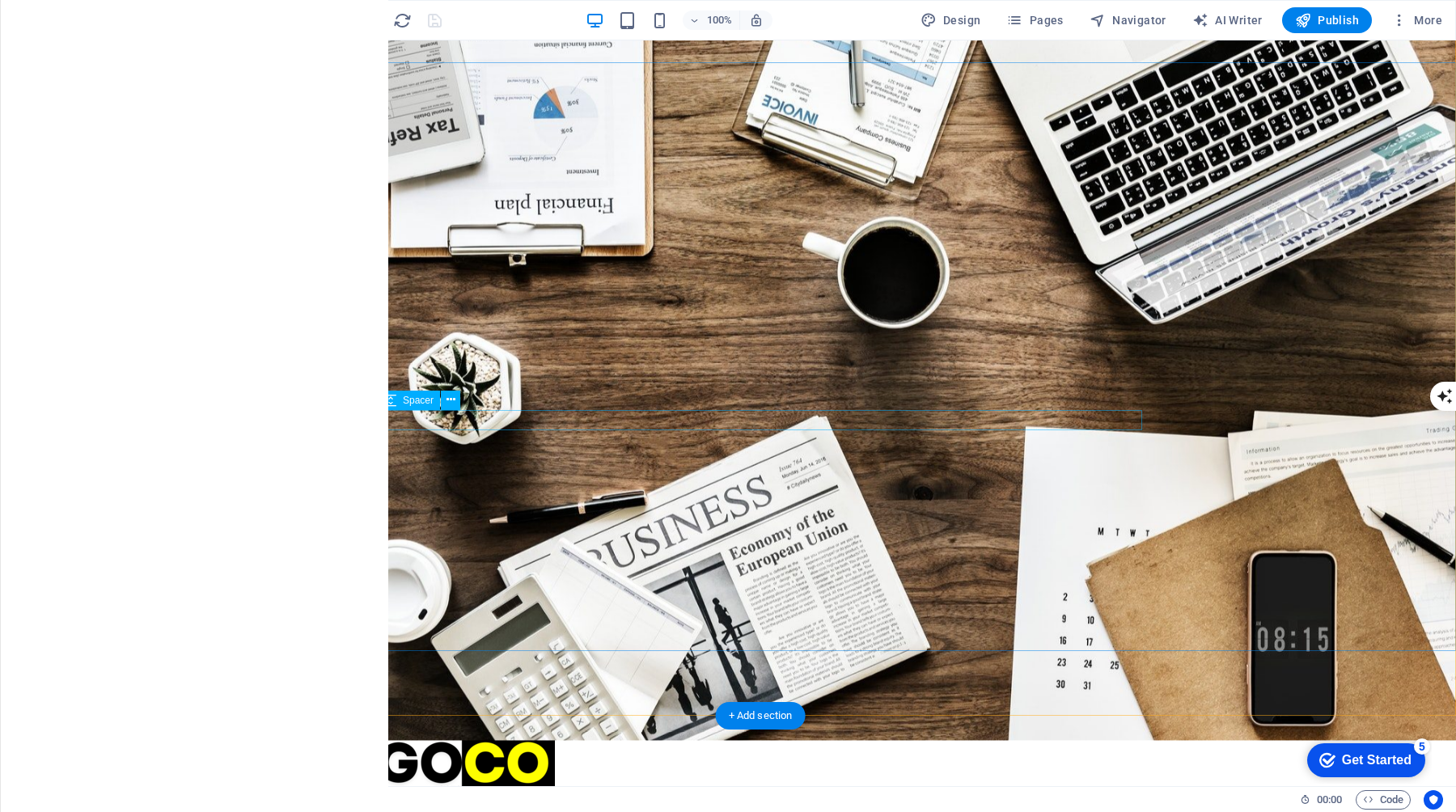
scroll to position [70, 0]
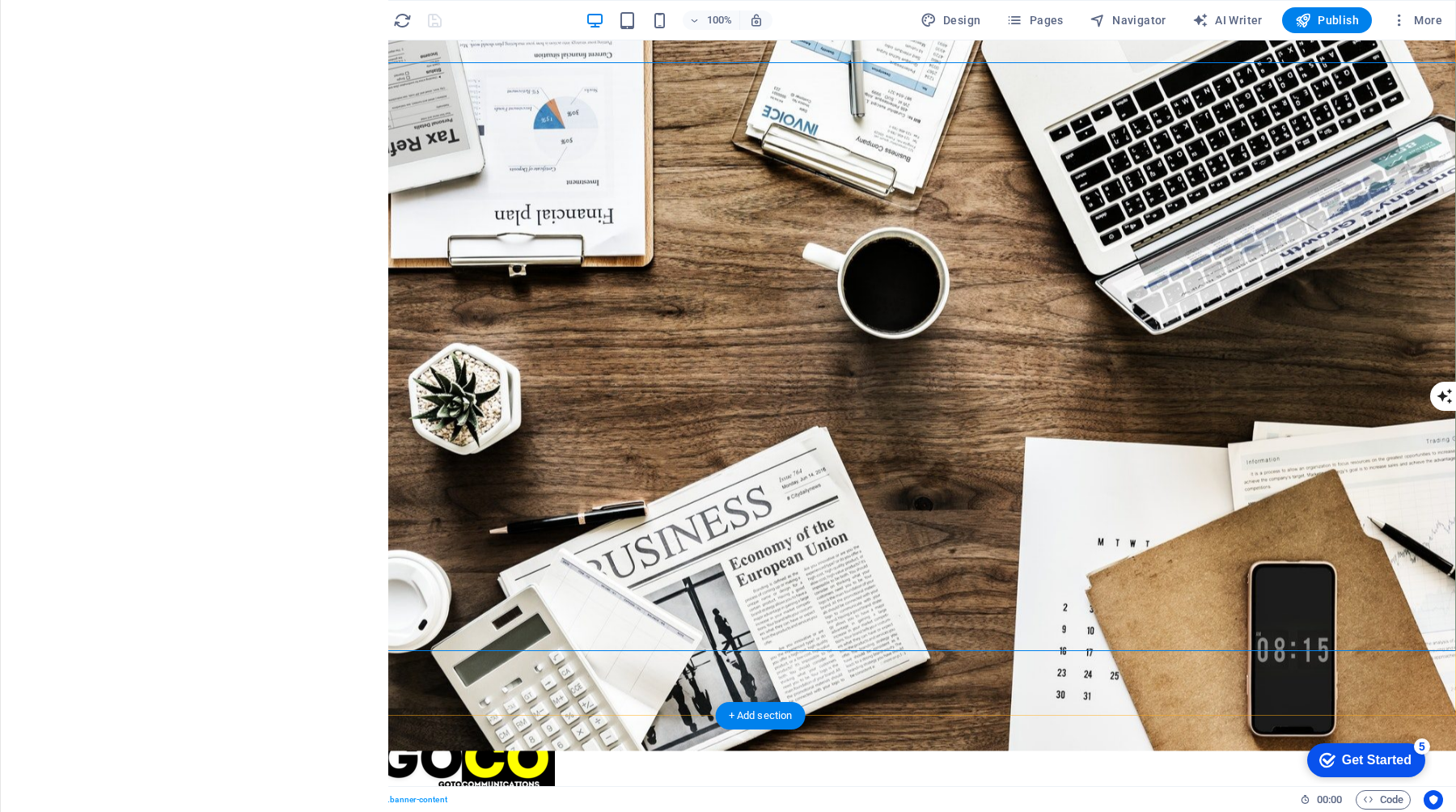
click at [108, 51] on span "Container" at bounding box center [110, 53] width 42 height 10
click at [150, 52] on icon at bounding box center [148, 53] width 9 height 17
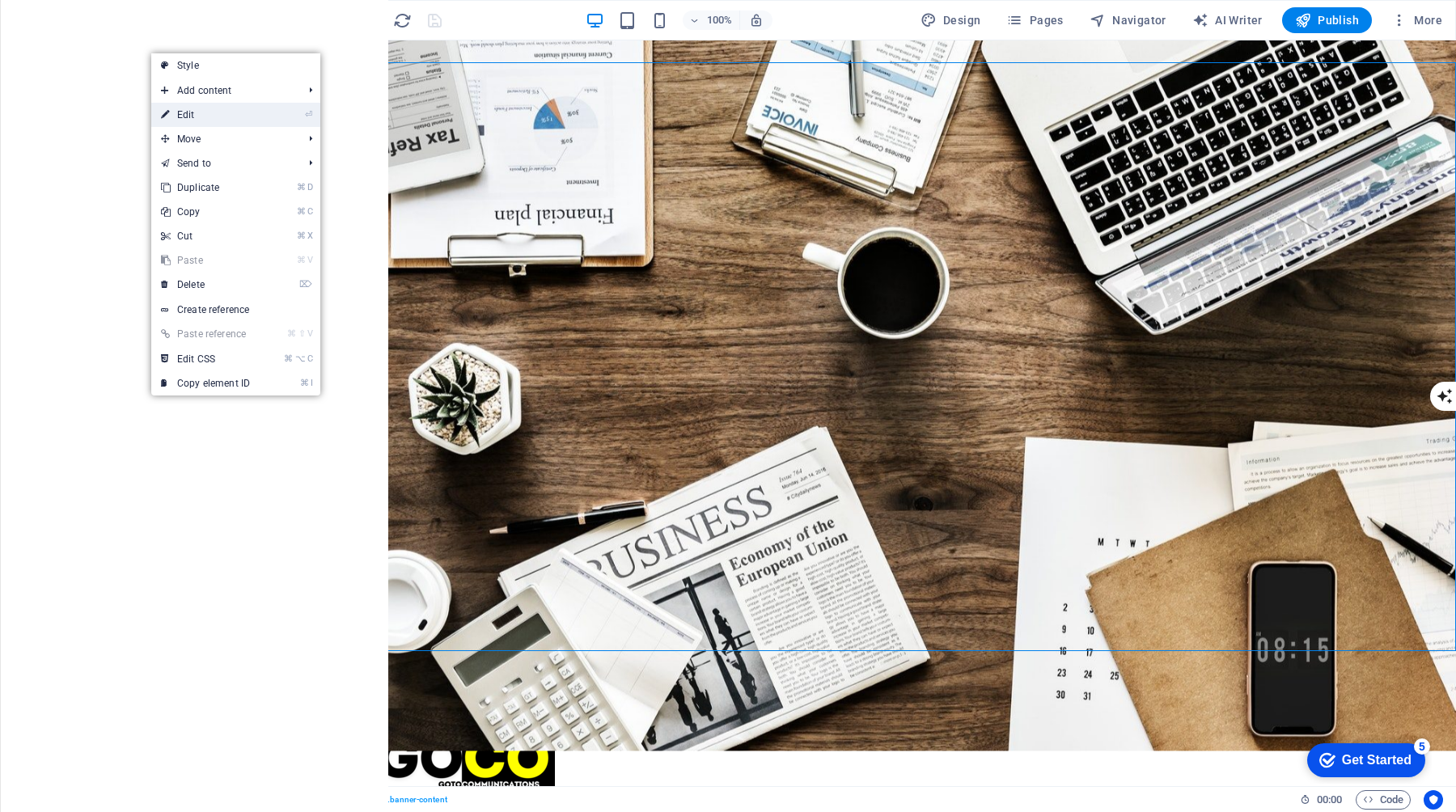
click at [242, 111] on link "⏎ Edit" at bounding box center [205, 115] width 108 height 24
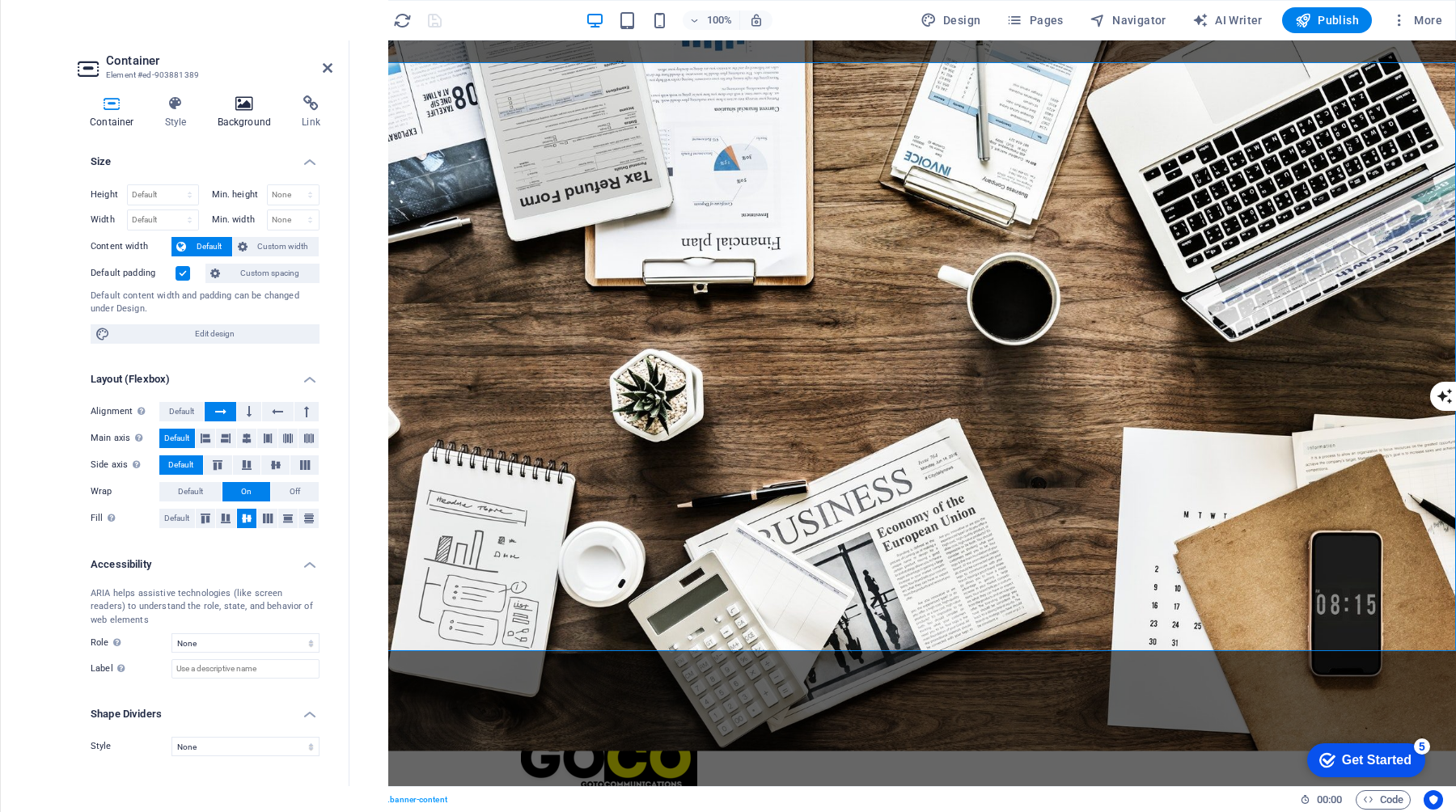
click at [243, 115] on h4 "Background" at bounding box center [247, 112] width 85 height 34
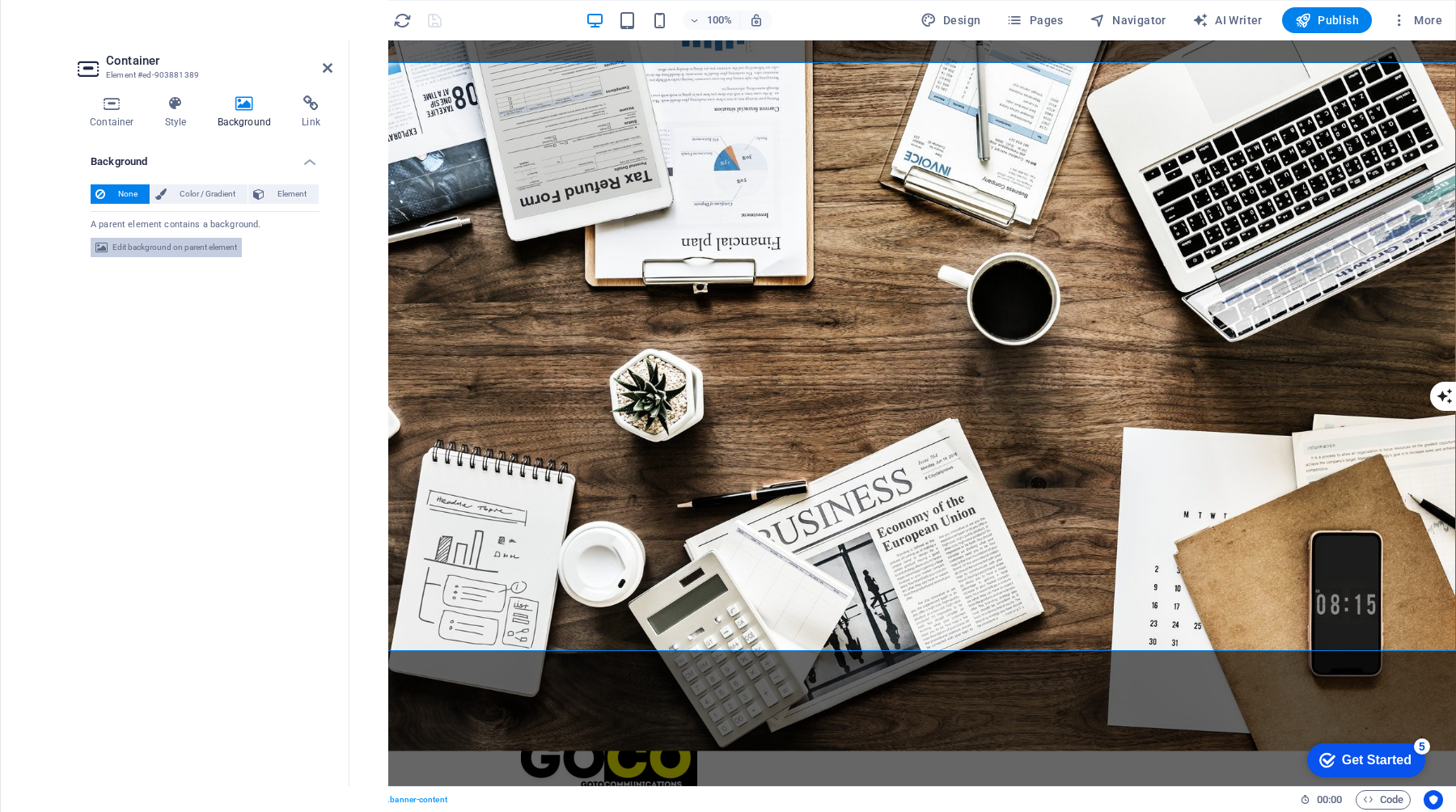
click at [193, 246] on span "Edit background on parent element" at bounding box center [174, 247] width 125 height 19
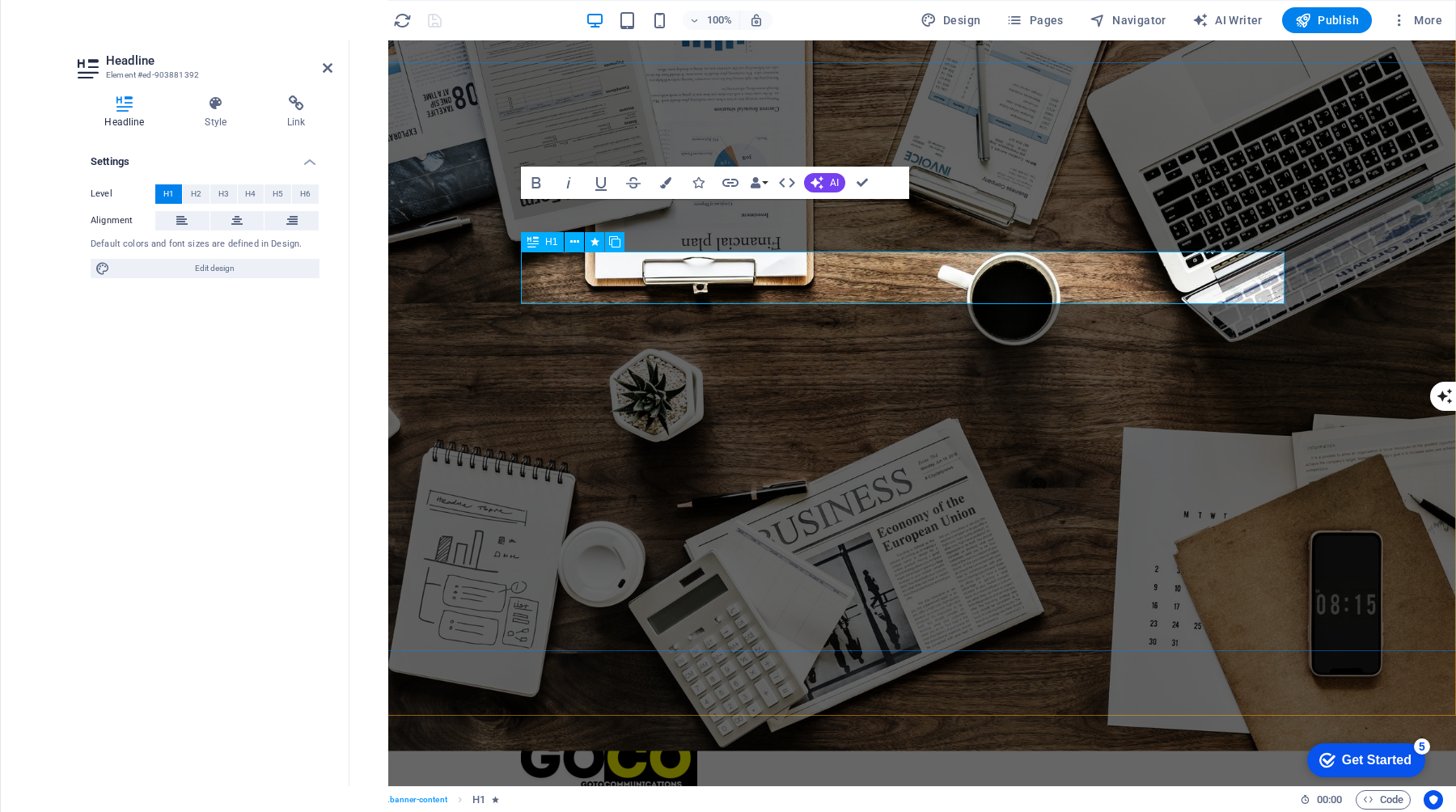
scroll to position [18, 0]
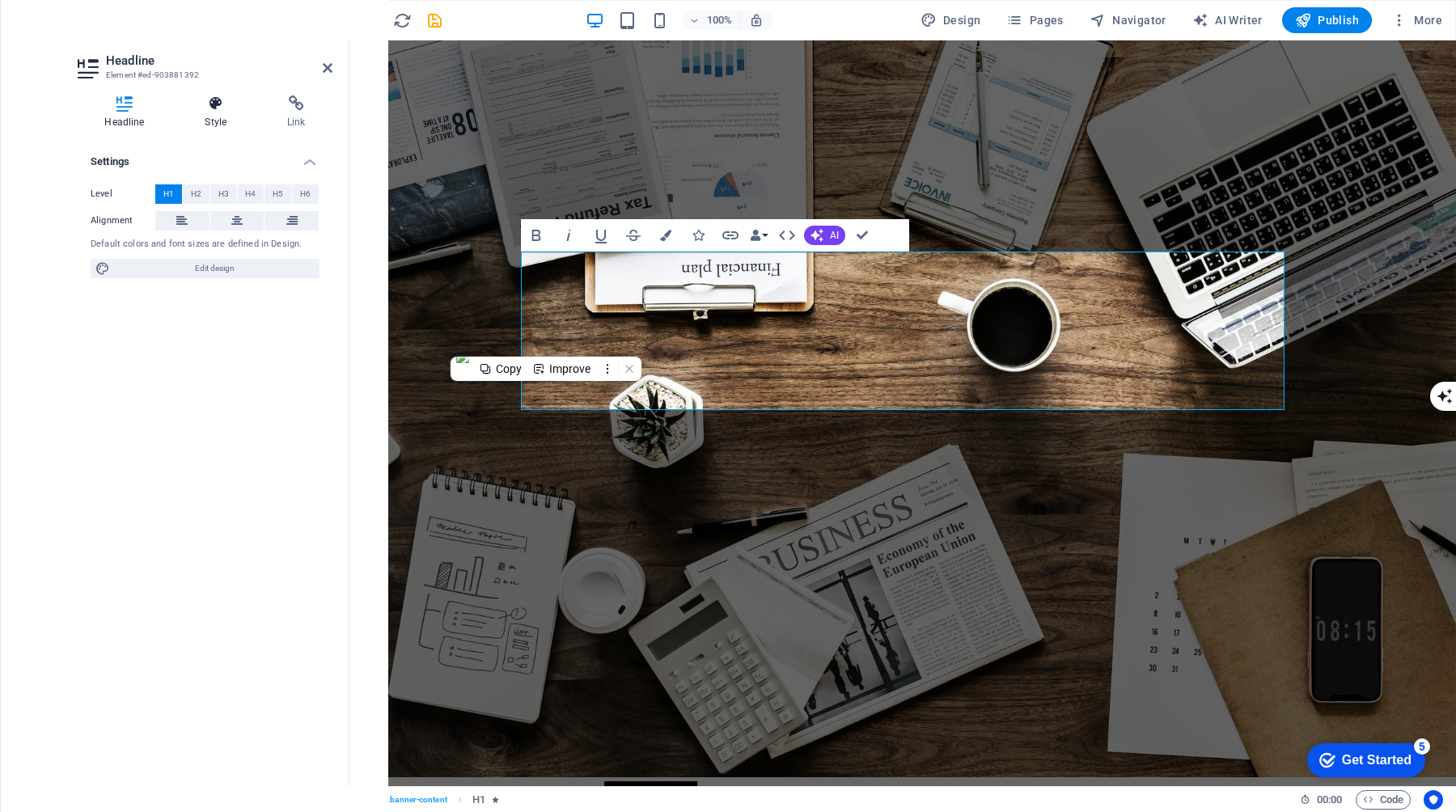
click at [220, 117] on h4 "Style" at bounding box center [219, 112] width 82 height 34
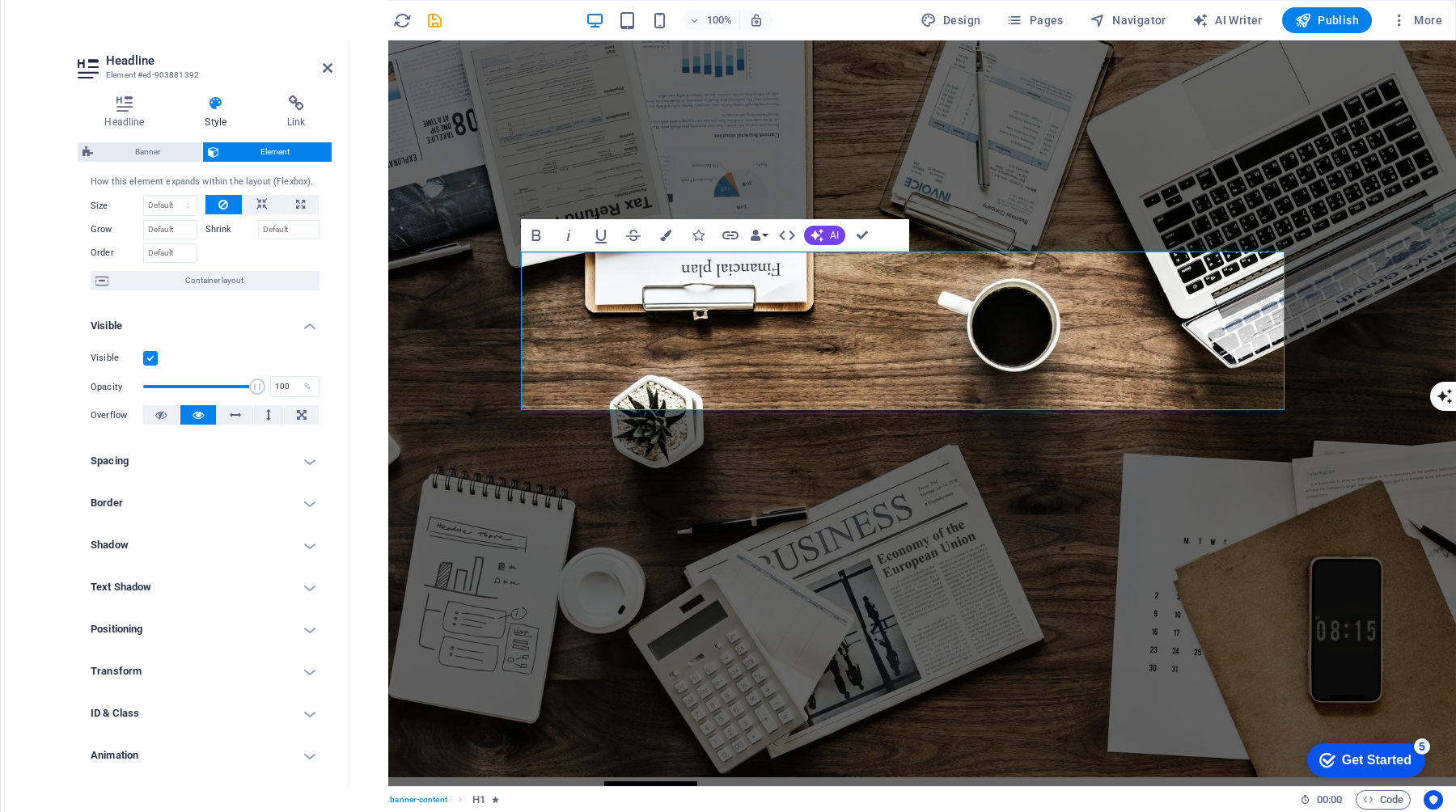
scroll to position [0, 0]
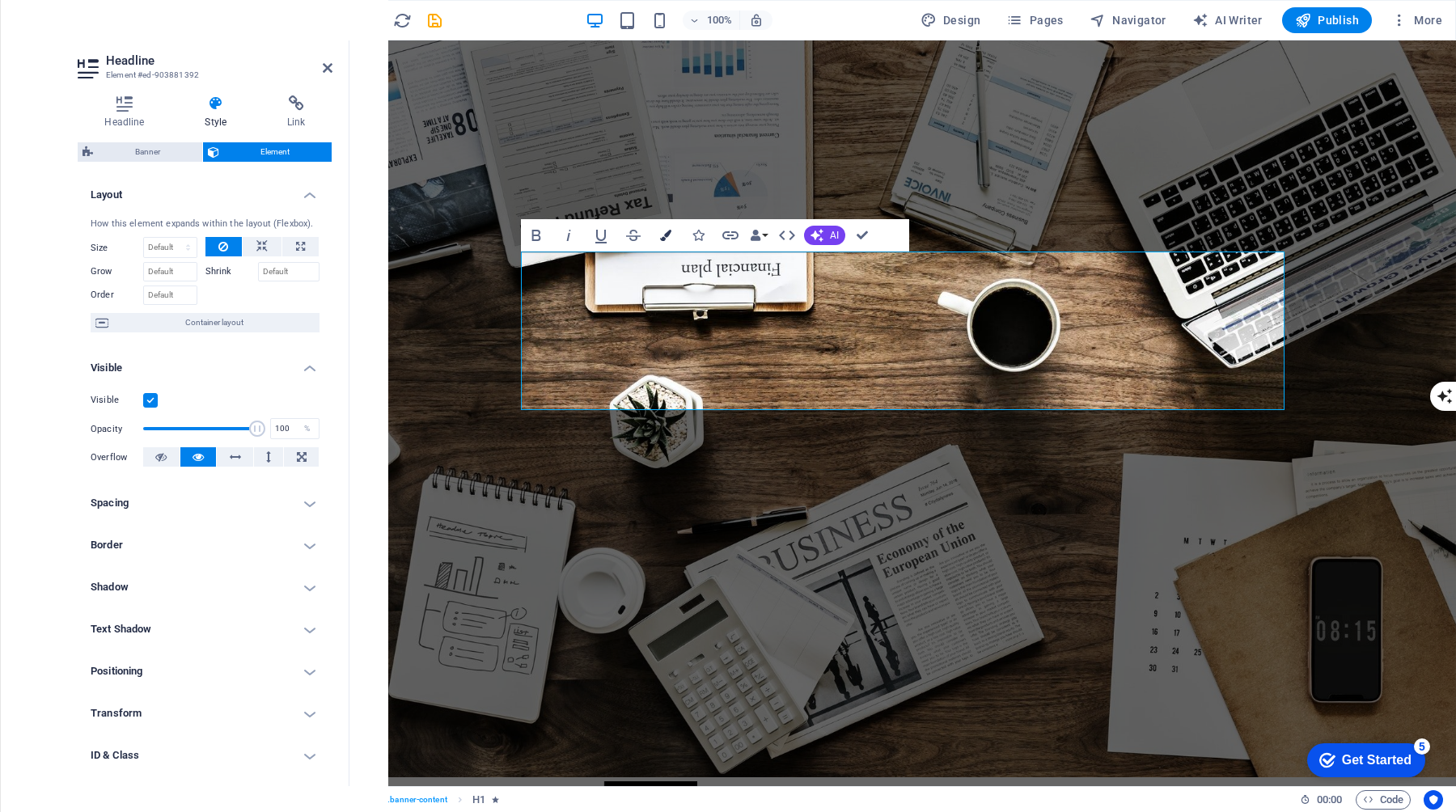
click at [663, 234] on icon "button" at bounding box center [666, 235] width 12 height 12
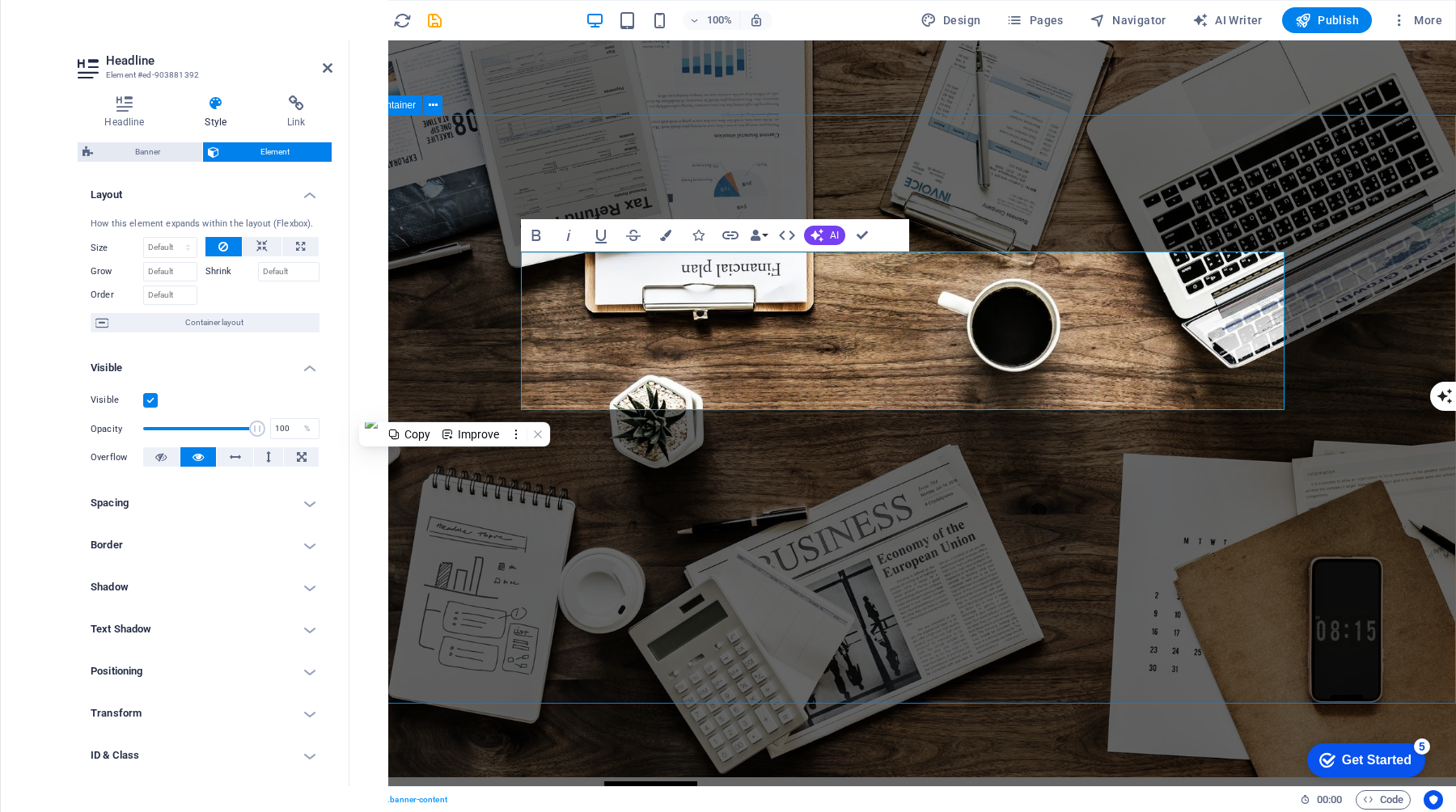
click at [0, 0] on div "H1" at bounding box center [0, 0] width 0 height 0
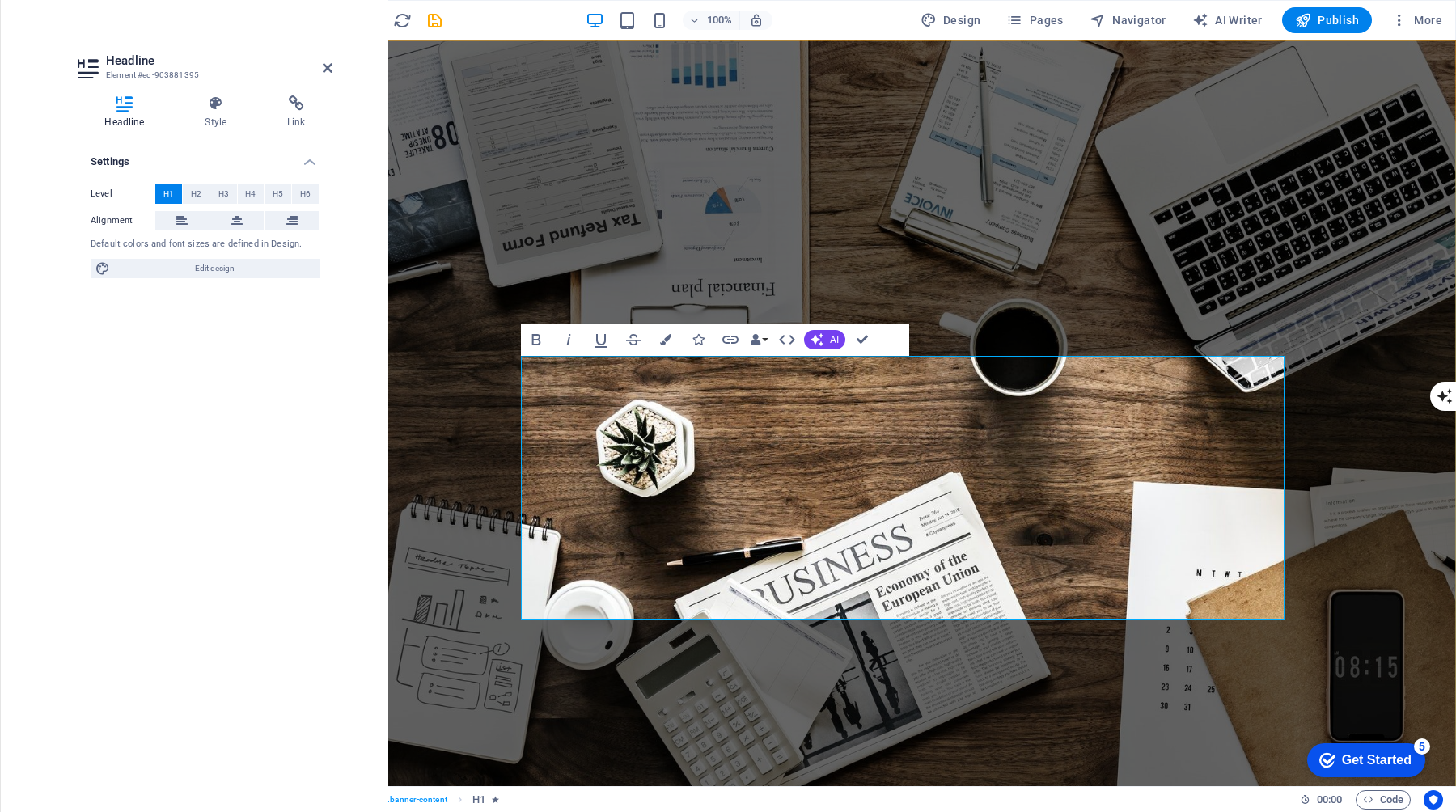
click at [196, 195] on span "H2" at bounding box center [196, 194] width 11 height 19
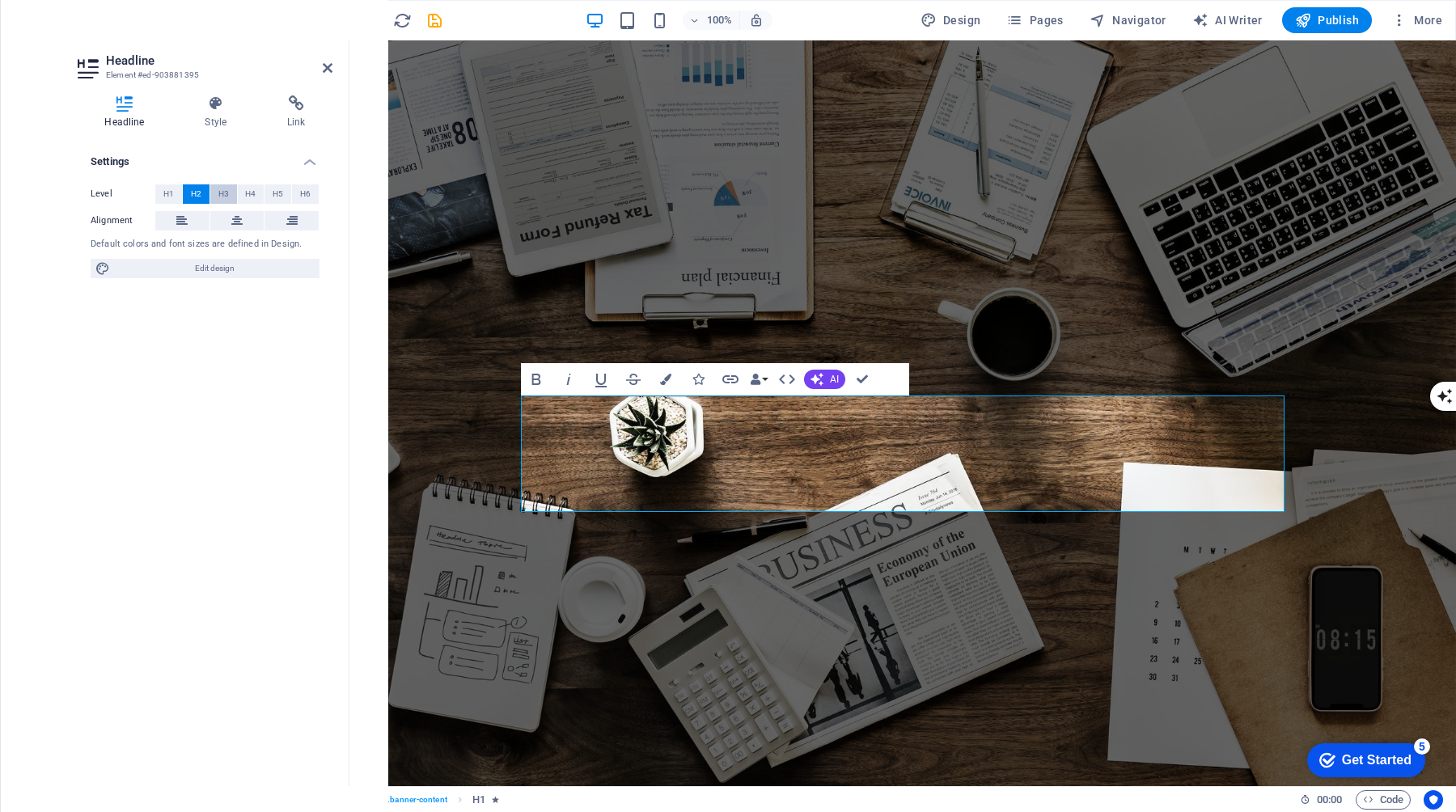
click at [230, 194] on button "H3" at bounding box center [224, 194] width 27 height 19
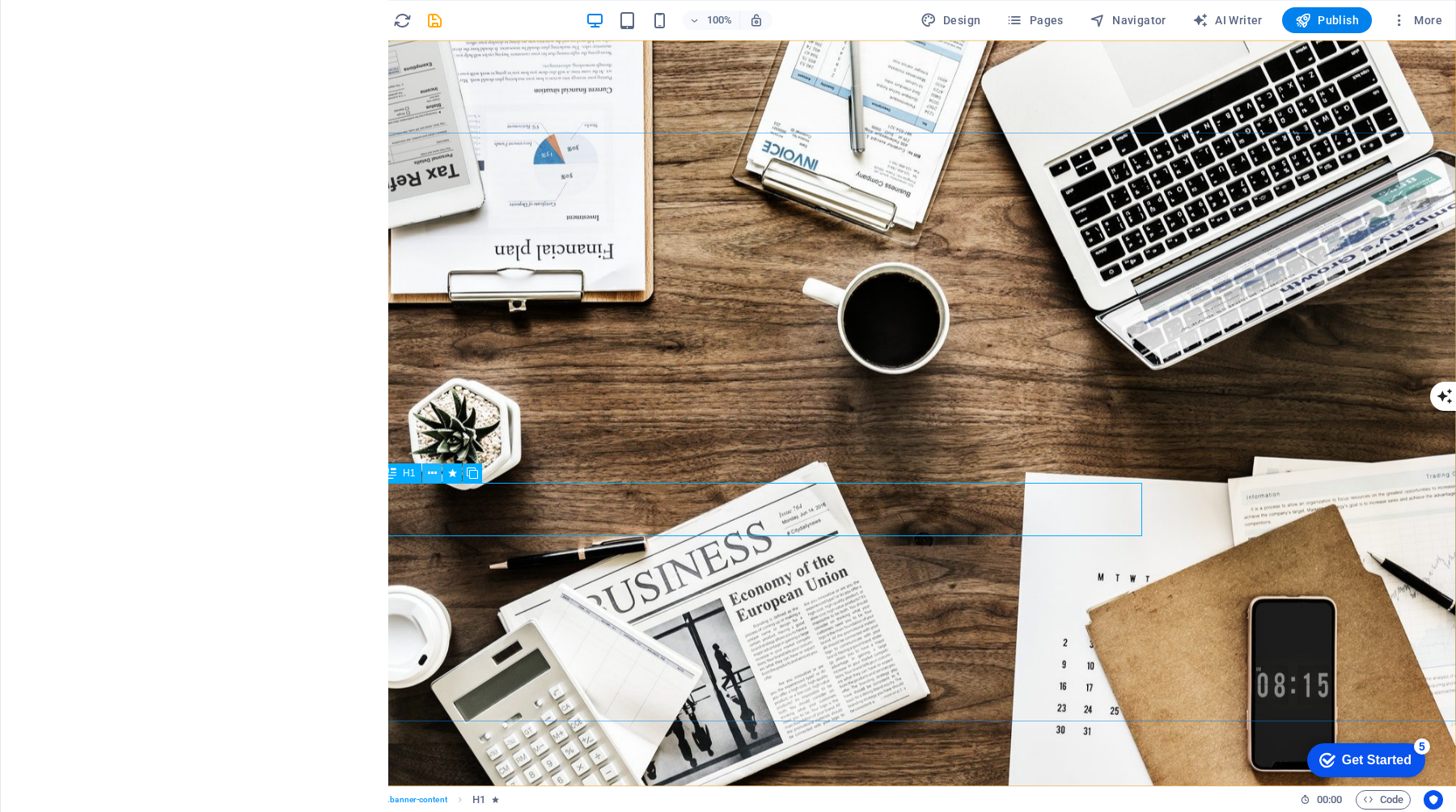
click at [432, 474] on icon at bounding box center [432, 473] width 9 height 17
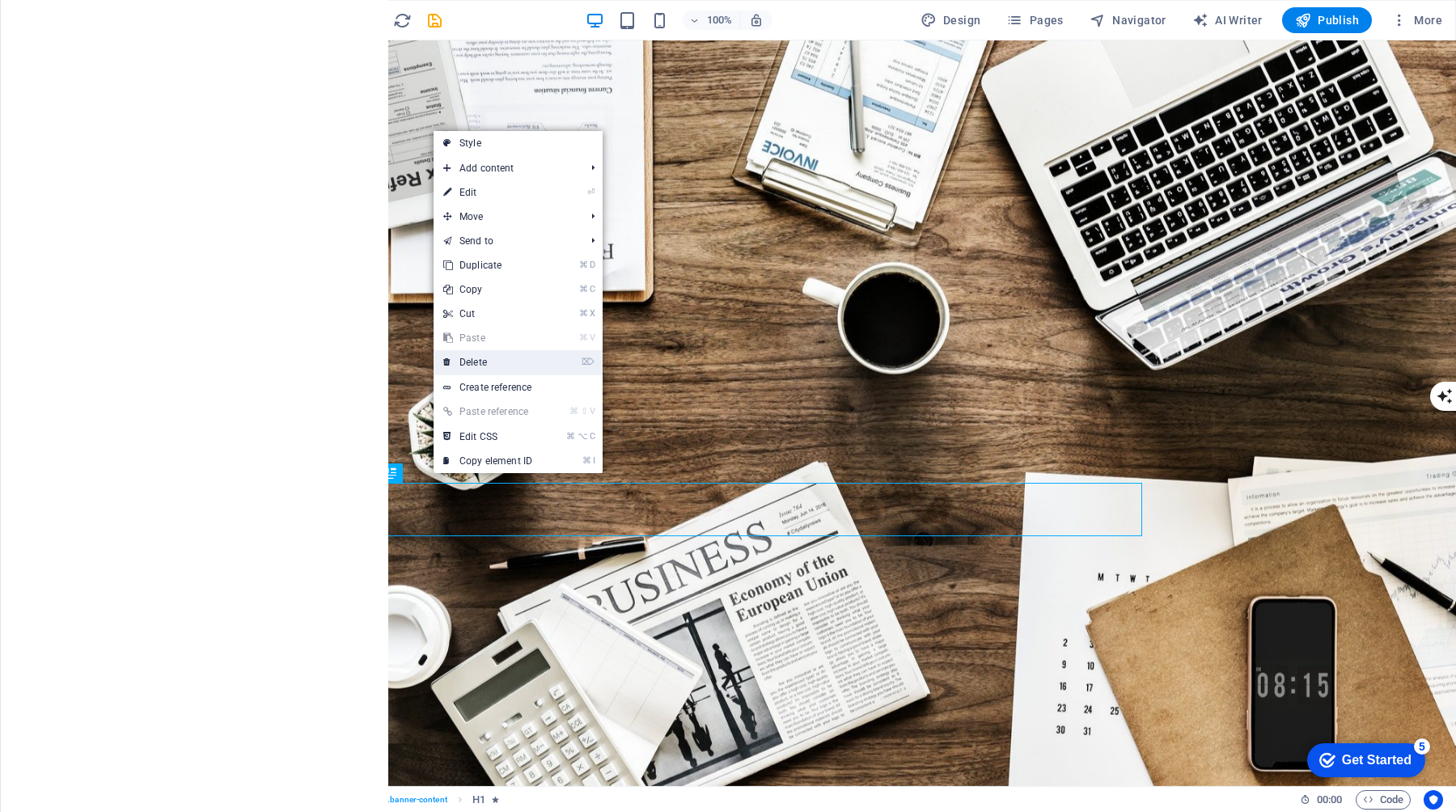
click at [474, 364] on link "⌦ Delete" at bounding box center [487, 362] width 108 height 24
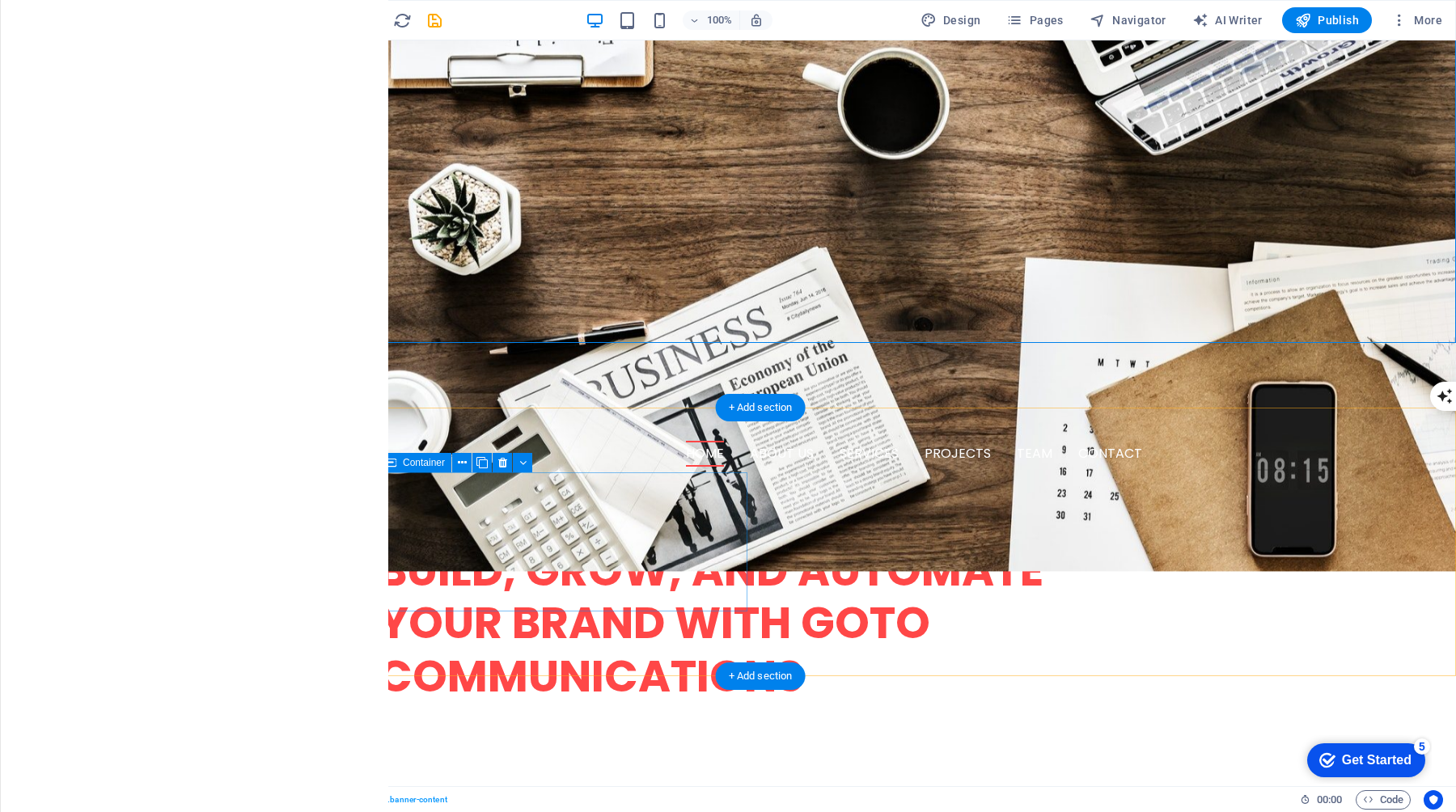
scroll to position [445, 0]
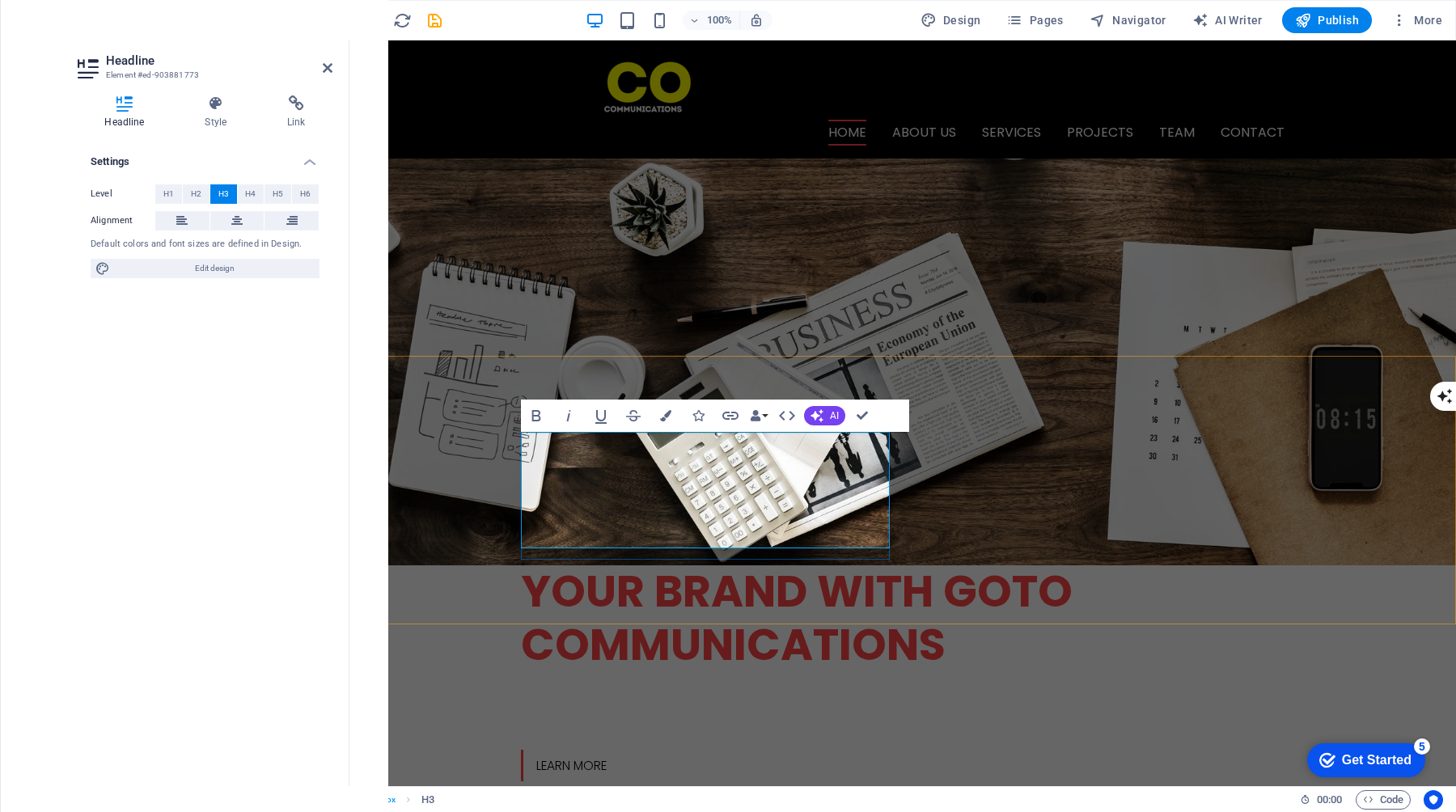
scroll to position [419, 0]
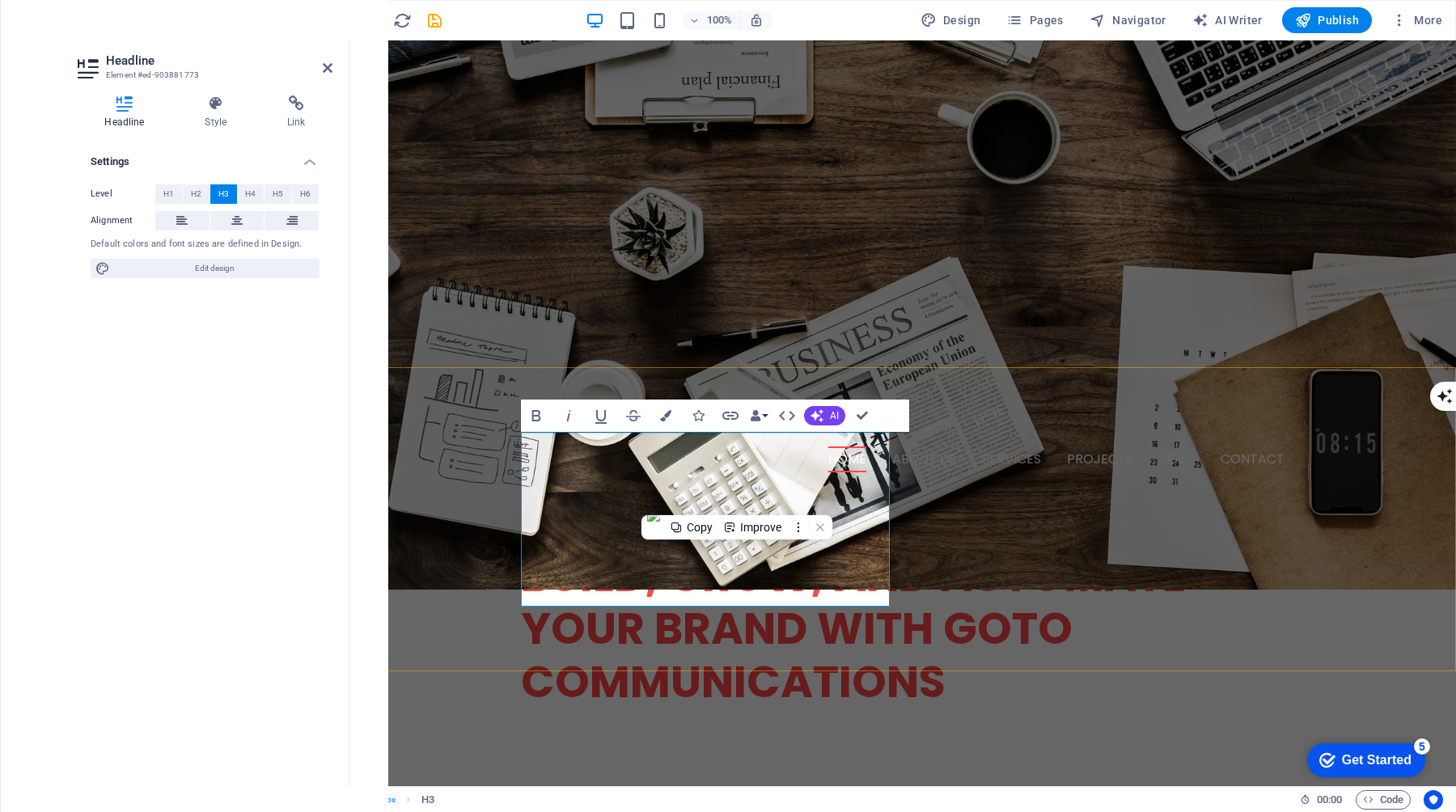
scroll to position [445, 0]
